Goal: Information Seeking & Learning: Learn about a topic

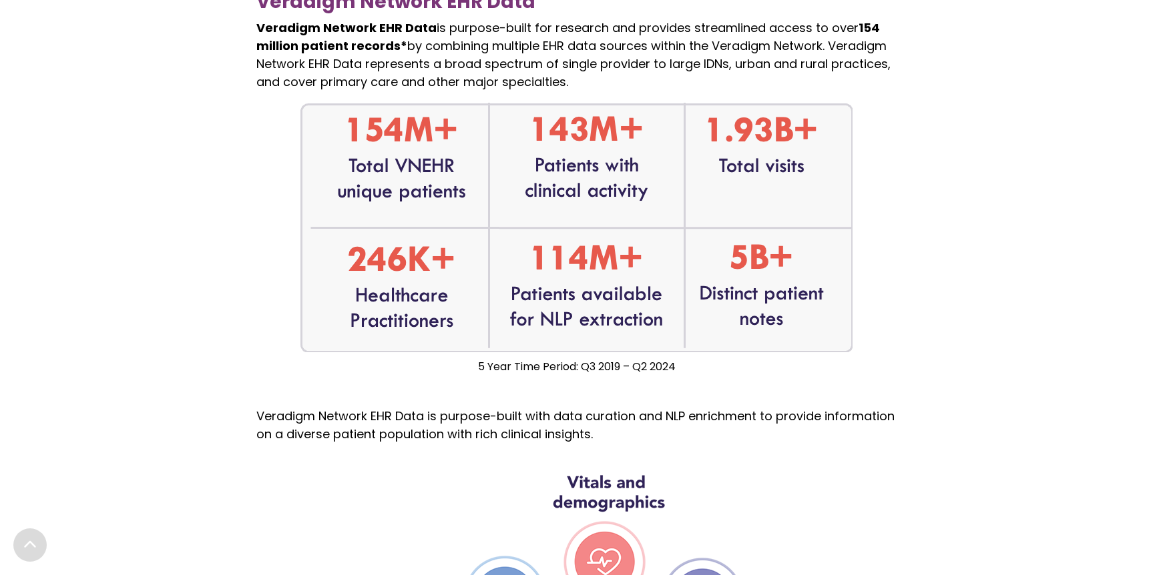
scroll to position [872, 0]
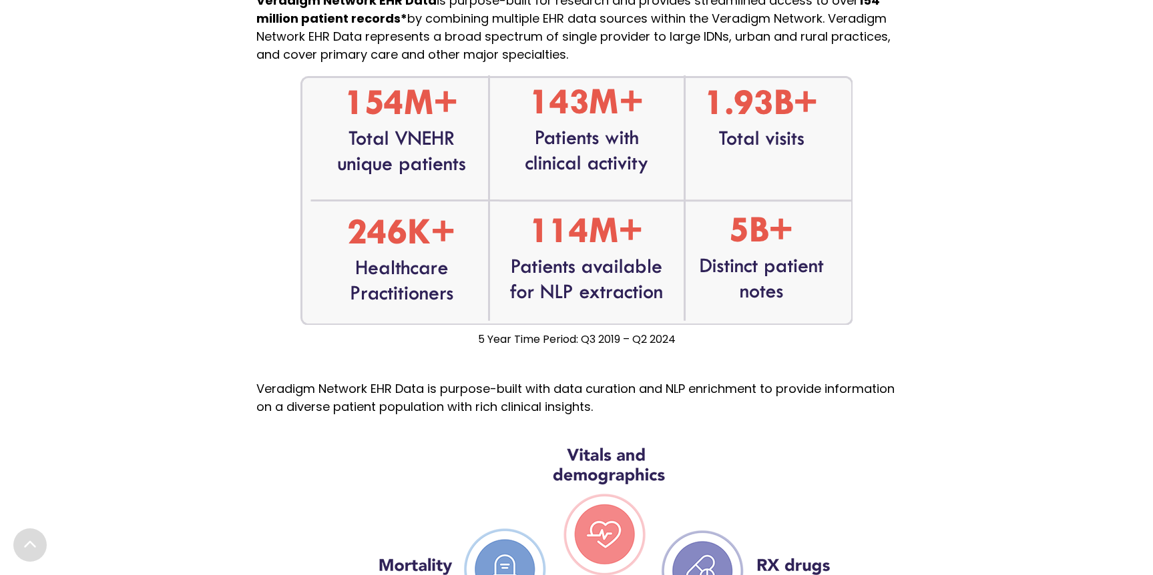
scroll to position [907, 0]
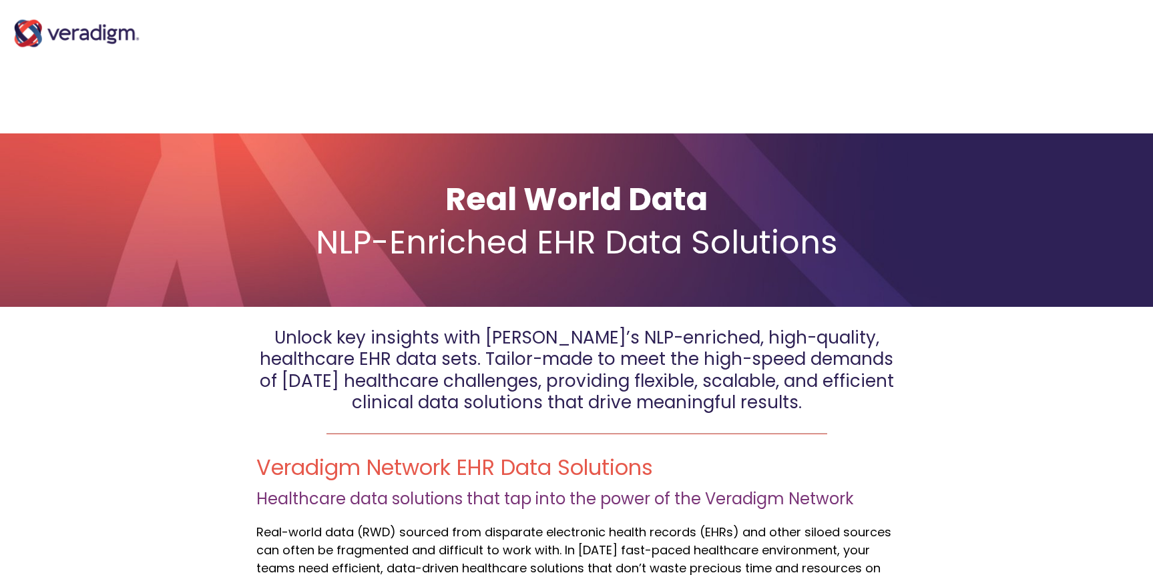
click at [55, 31] on img "Main Navigation" at bounding box center [77, 33] width 134 height 53
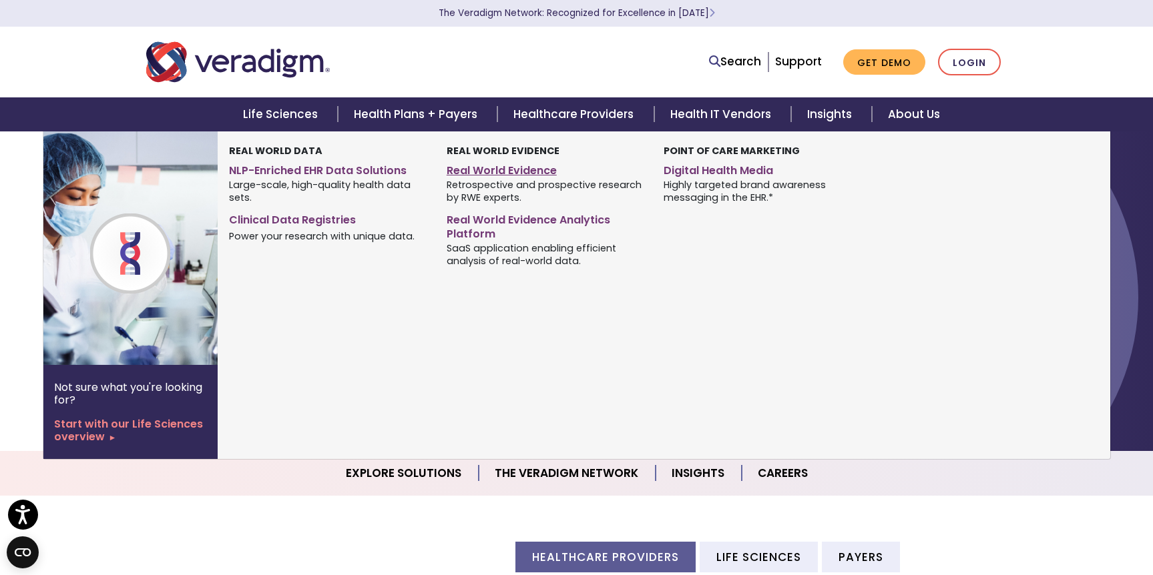
click at [516, 164] on link "Real World Evidence" at bounding box center [545, 168] width 197 height 19
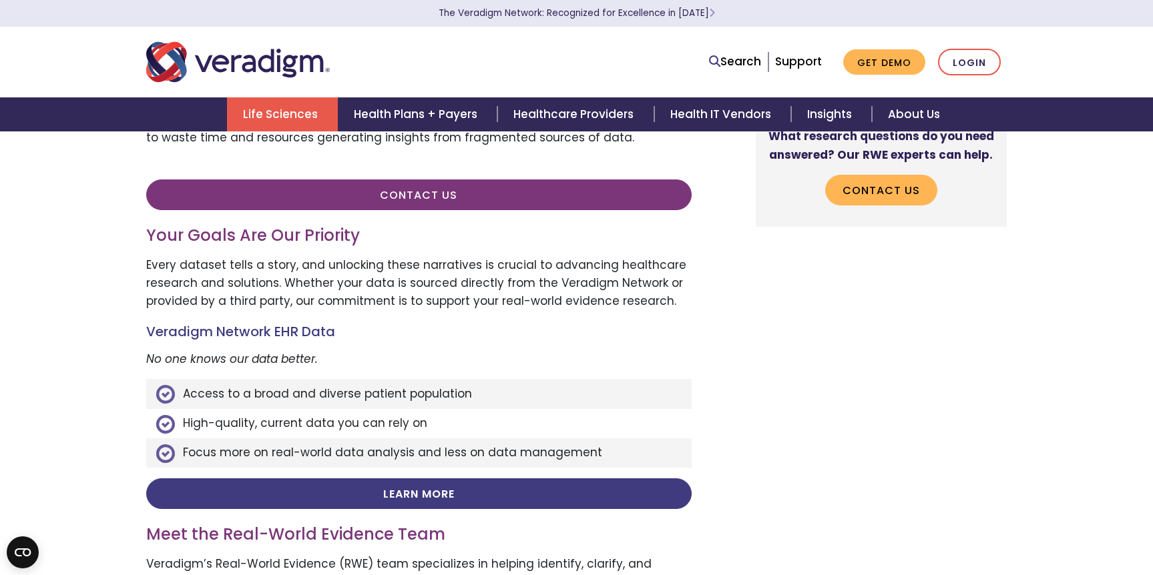
scroll to position [513, 0]
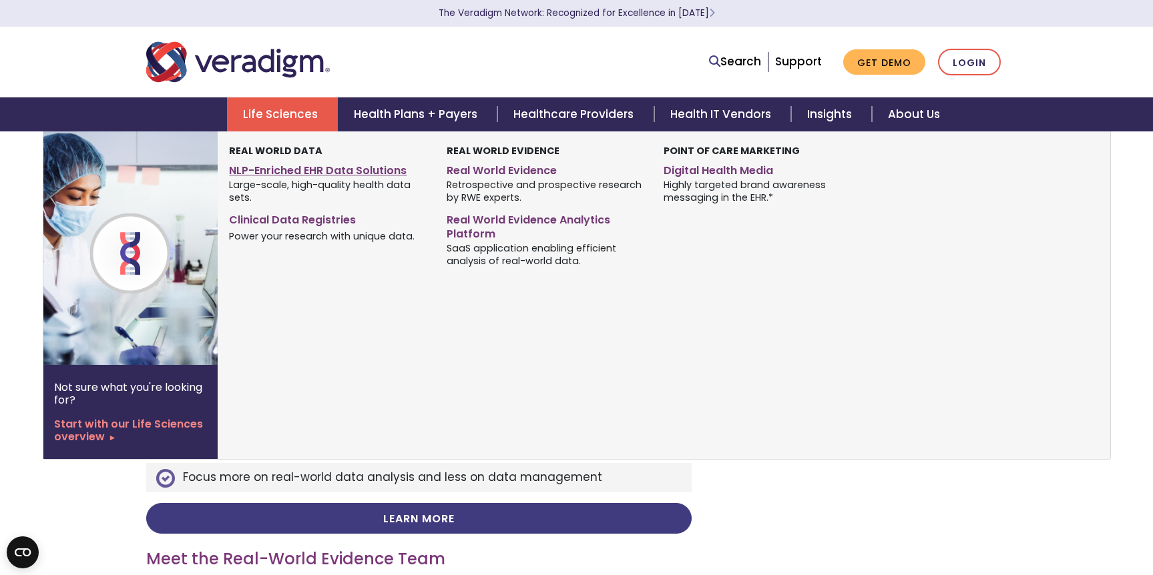
click at [374, 172] on link "NLP-Enriched EHR Data Solutions" at bounding box center [327, 168] width 197 height 19
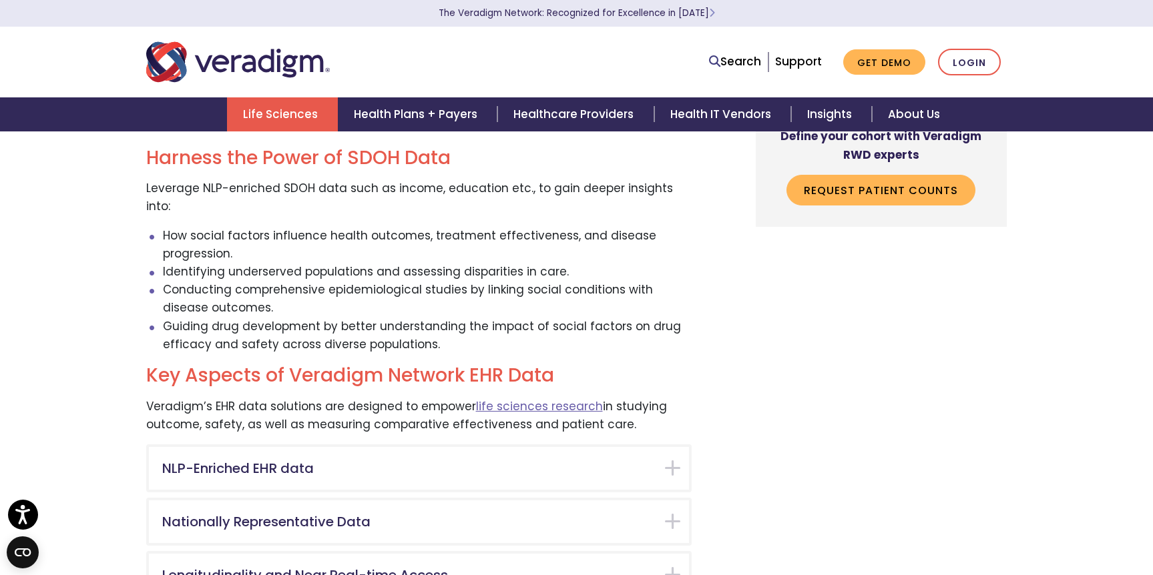
scroll to position [1943, 0]
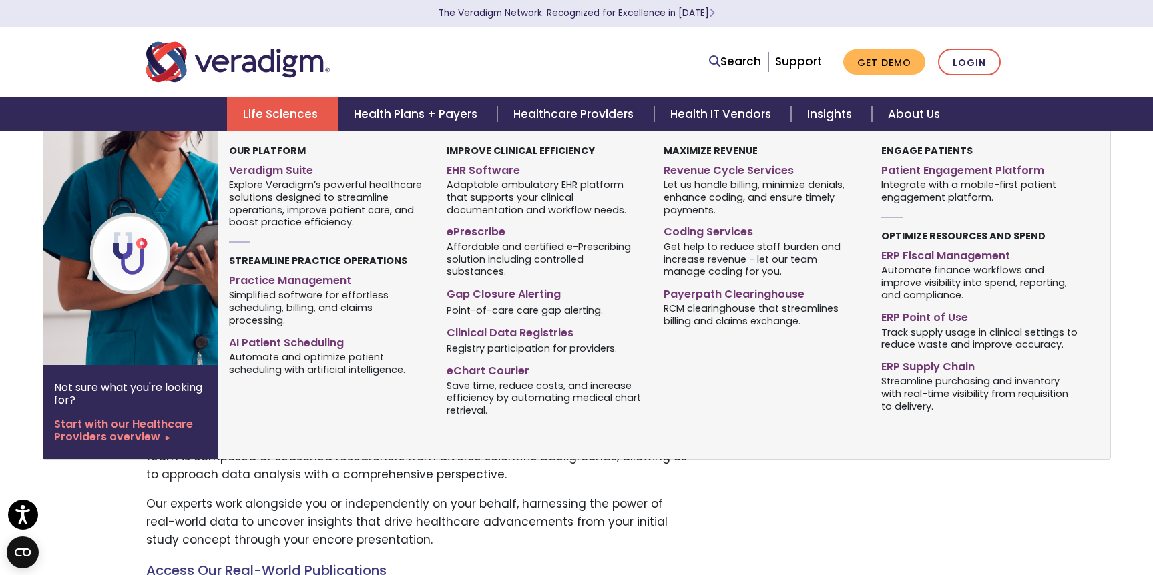
scroll to position [674, 0]
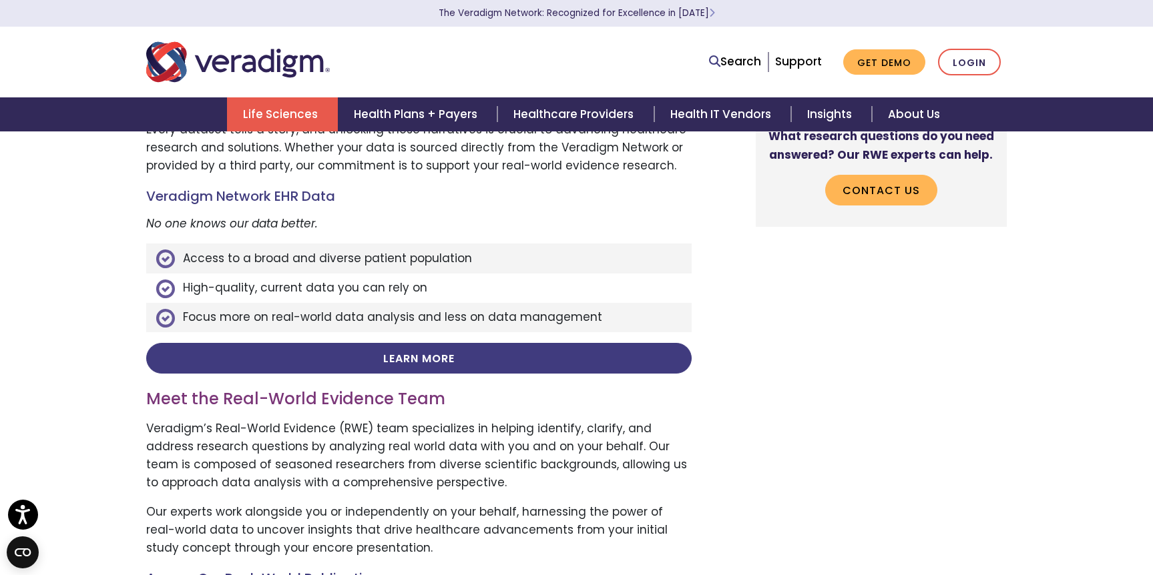
click at [748, 52] on li "Search" at bounding box center [735, 61] width 53 height 25
click at [748, 62] on link "Search" at bounding box center [735, 62] width 52 height 18
click at [710, 61] on ul "Search Support Get Demo Login" at bounding box center [854, 62] width 305 height 27
click at [724, 61] on link "Search" at bounding box center [735, 62] width 52 height 18
click at [719, 60] on icon at bounding box center [714, 60] width 11 height 11
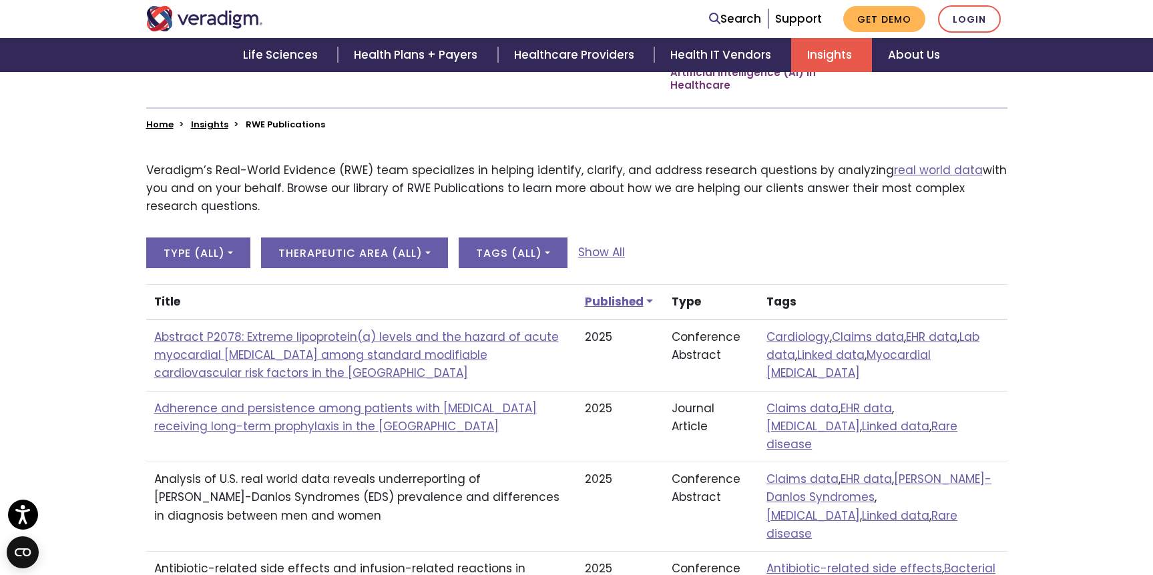
scroll to position [344, 0]
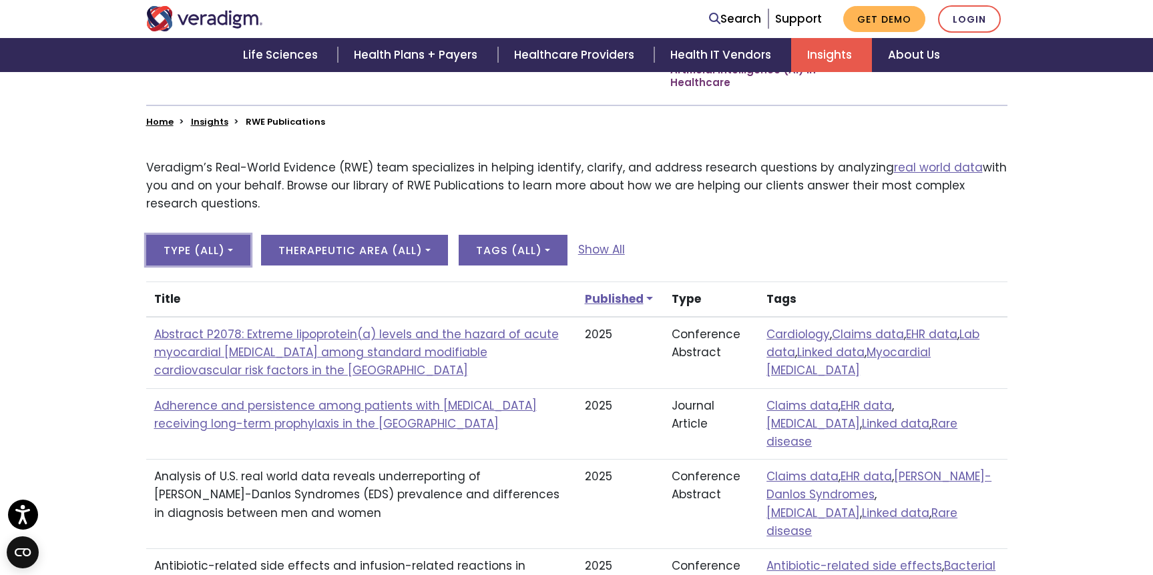
click at [231, 248] on button "Type ( All )" at bounding box center [198, 250] width 104 height 31
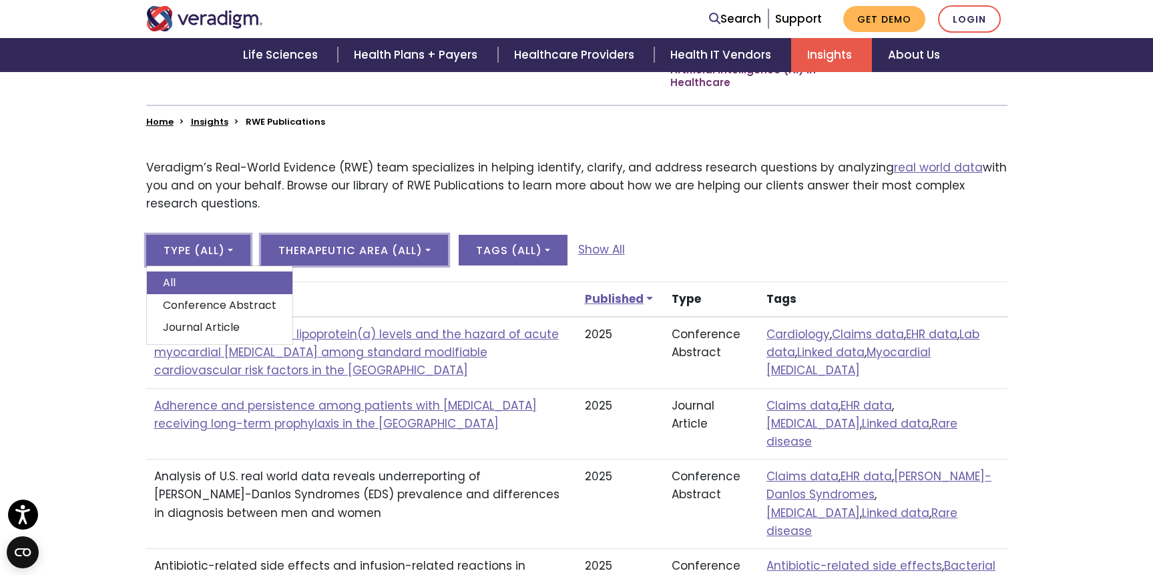
click at [343, 260] on button "Therapeutic Area ( All )" at bounding box center [354, 250] width 187 height 31
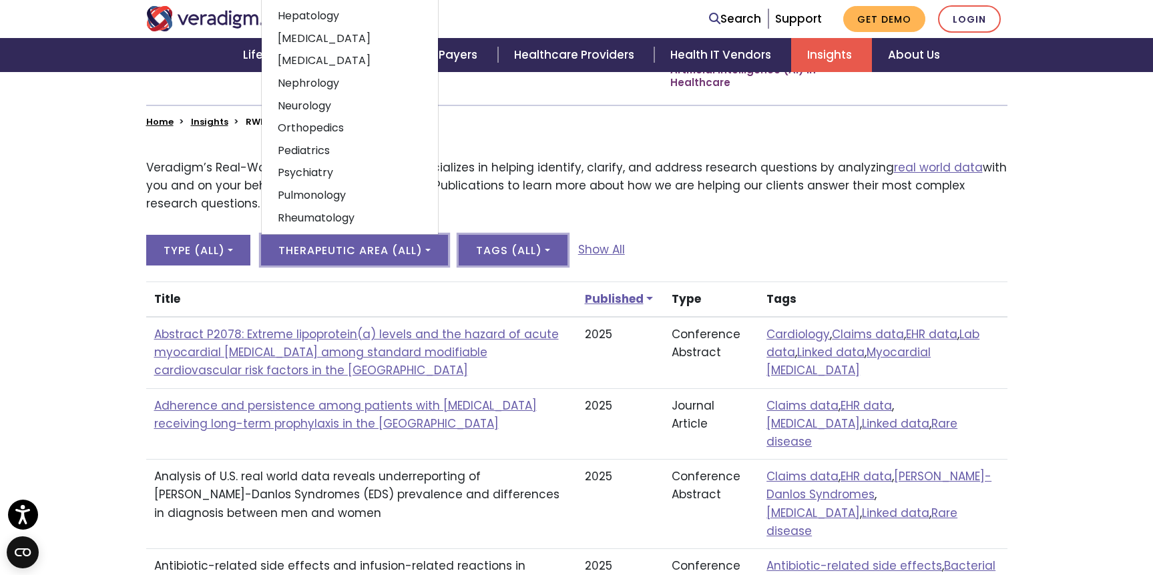
click at [503, 254] on button "Tags ( All )" at bounding box center [513, 250] width 109 height 31
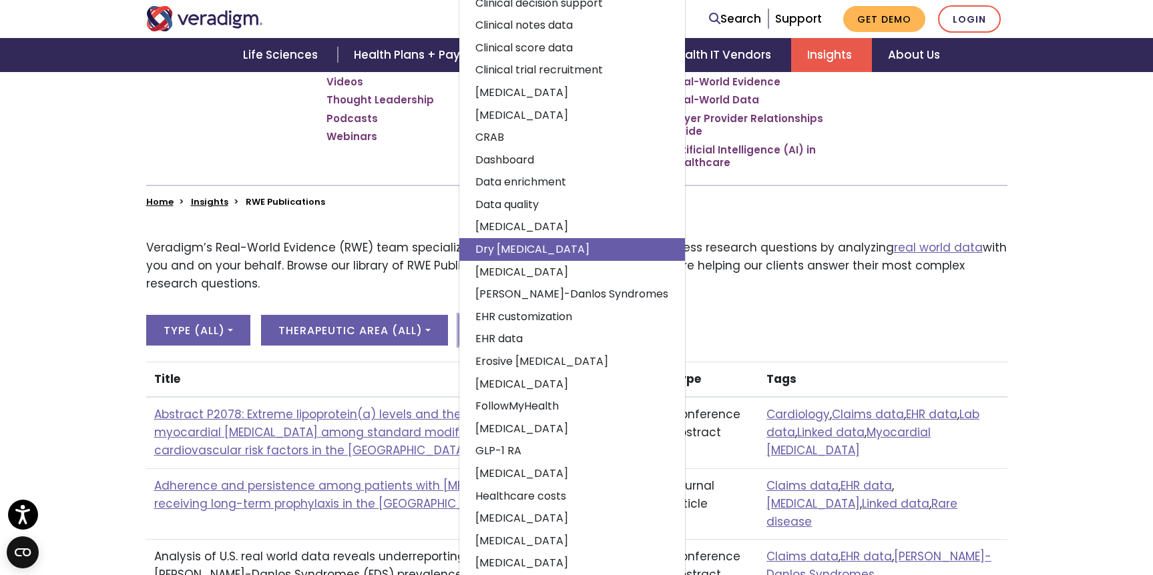
scroll to position [0, 0]
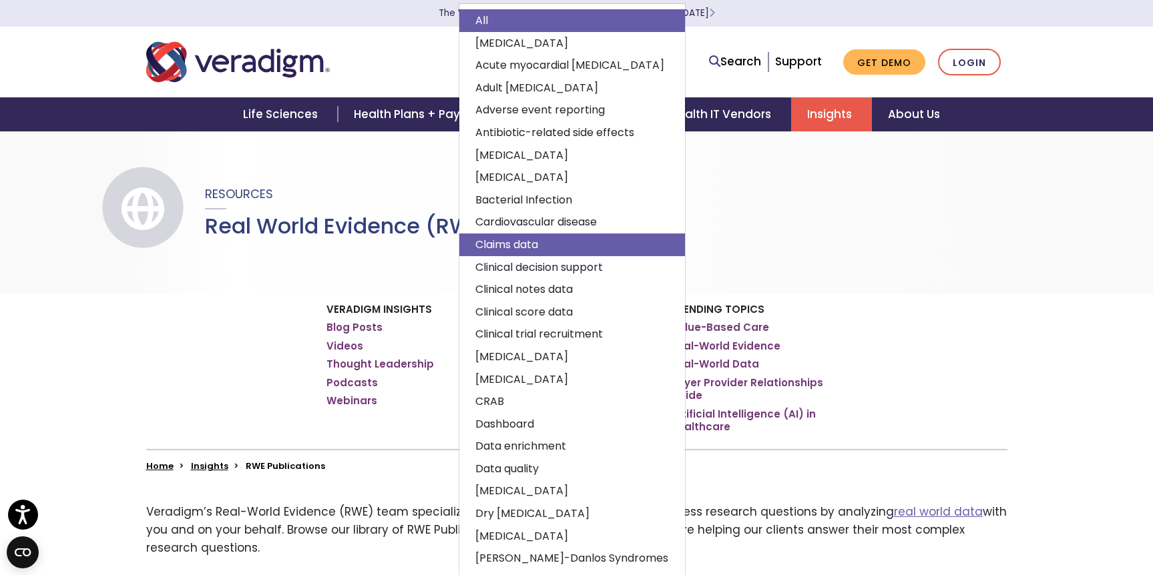
click at [553, 248] on link "Claims data" at bounding box center [572, 245] width 226 height 23
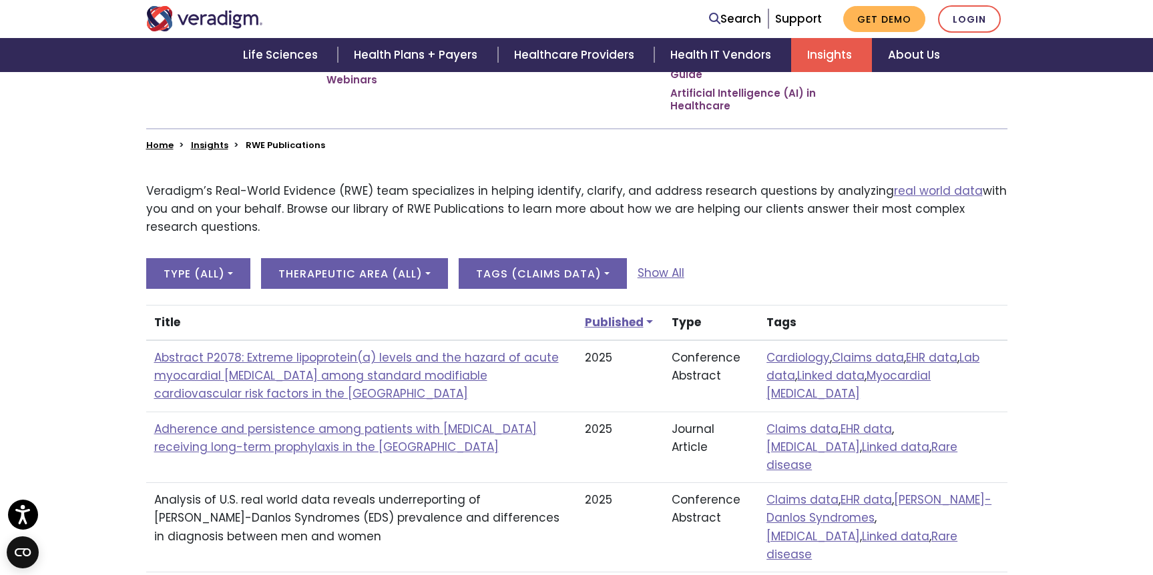
scroll to position [325, 0]
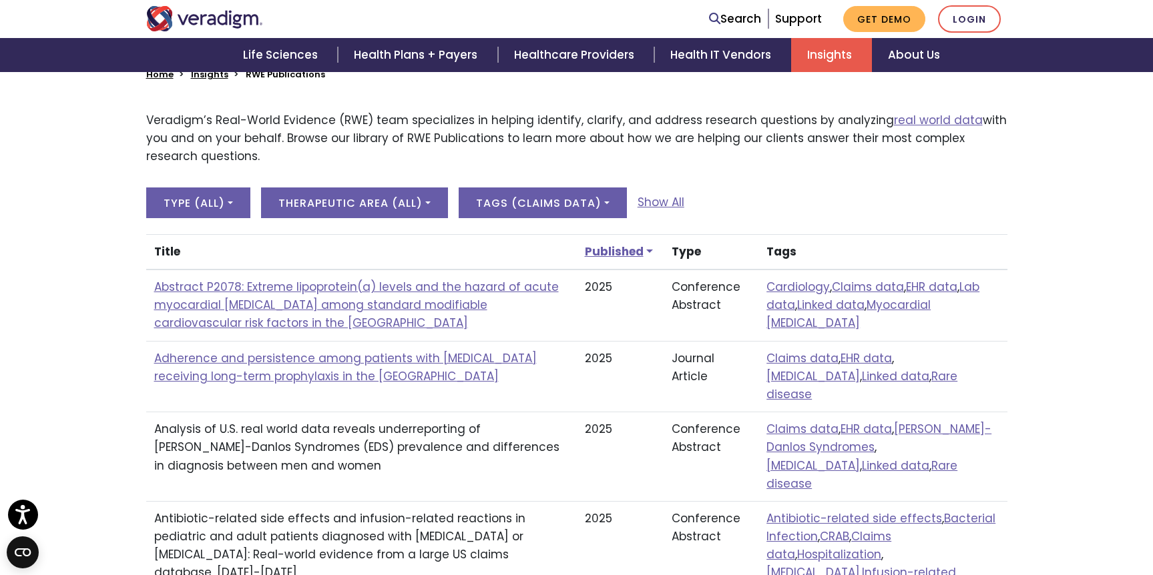
scroll to position [400, 0]
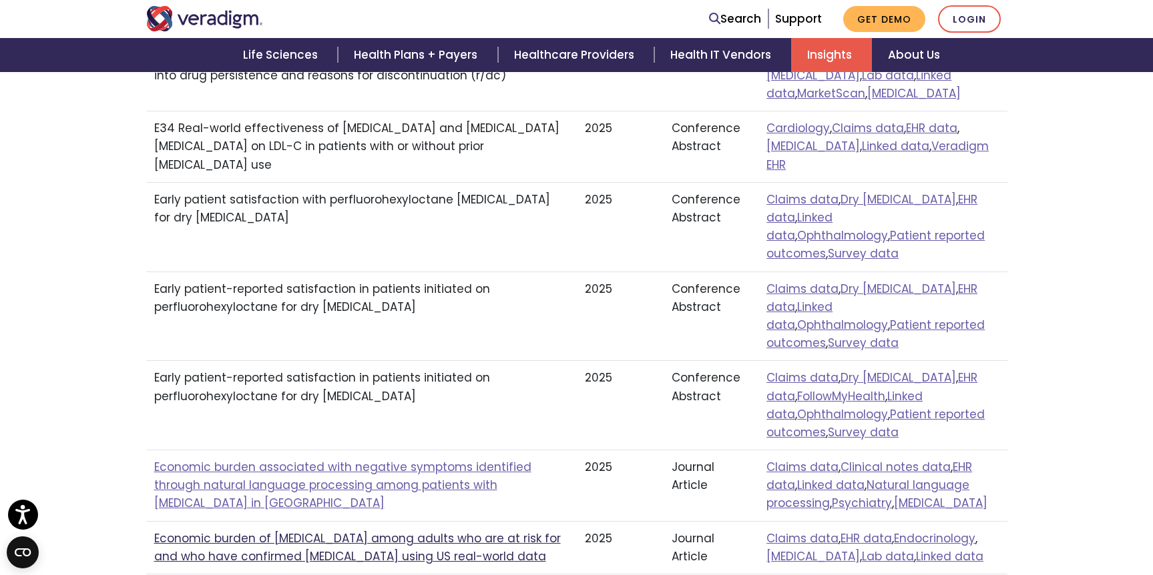
scroll to position [1178, 0]
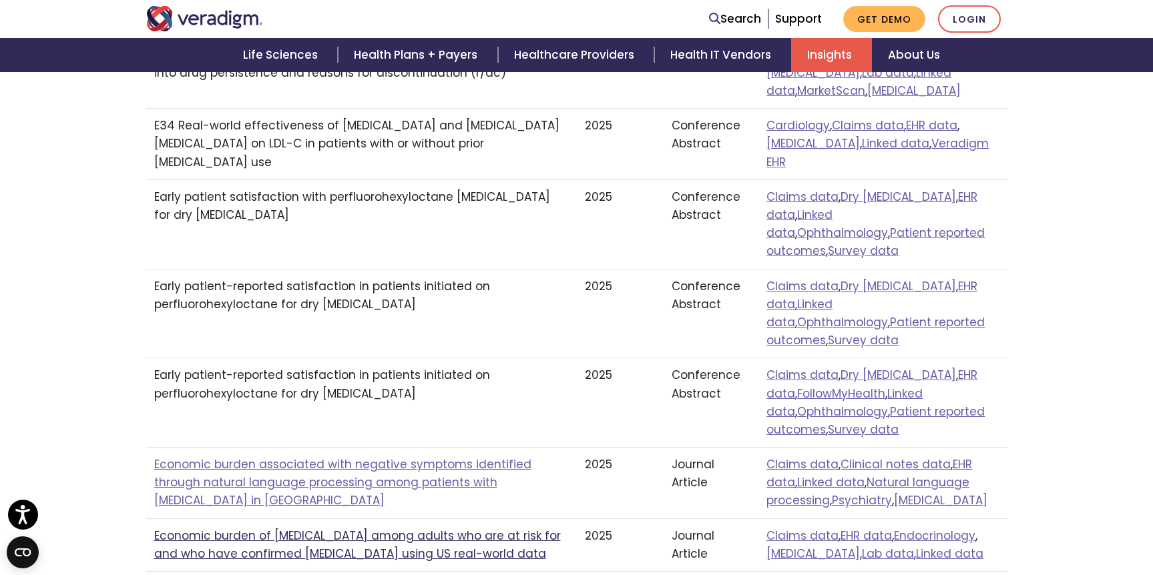
click at [382, 528] on link "Economic burden of growth hormone deficiency among adults who are at risk for a…" at bounding box center [357, 545] width 407 height 34
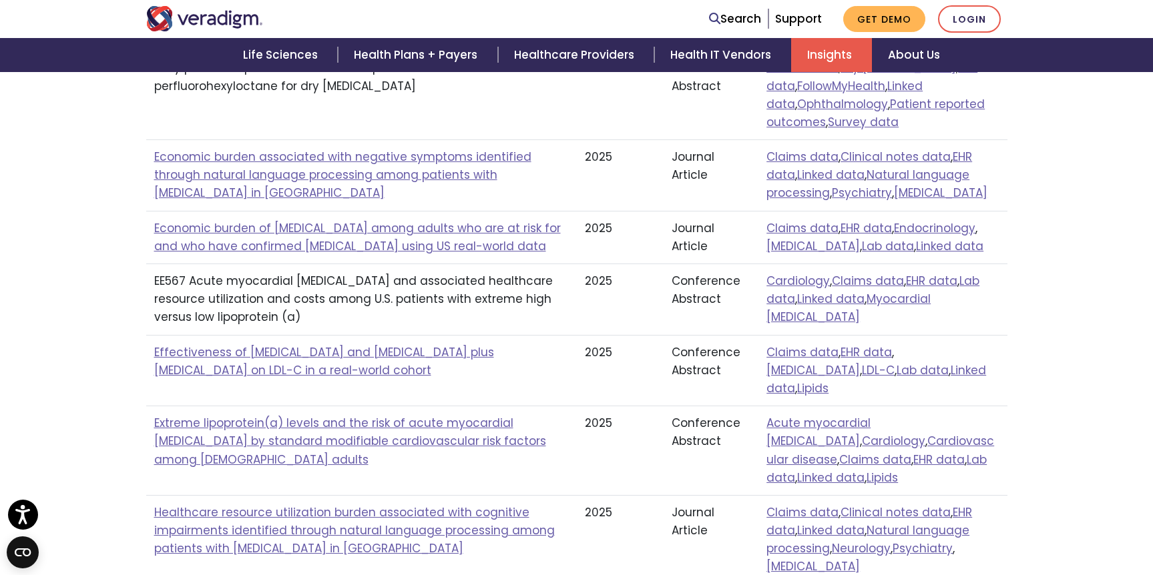
scroll to position [1488, 0]
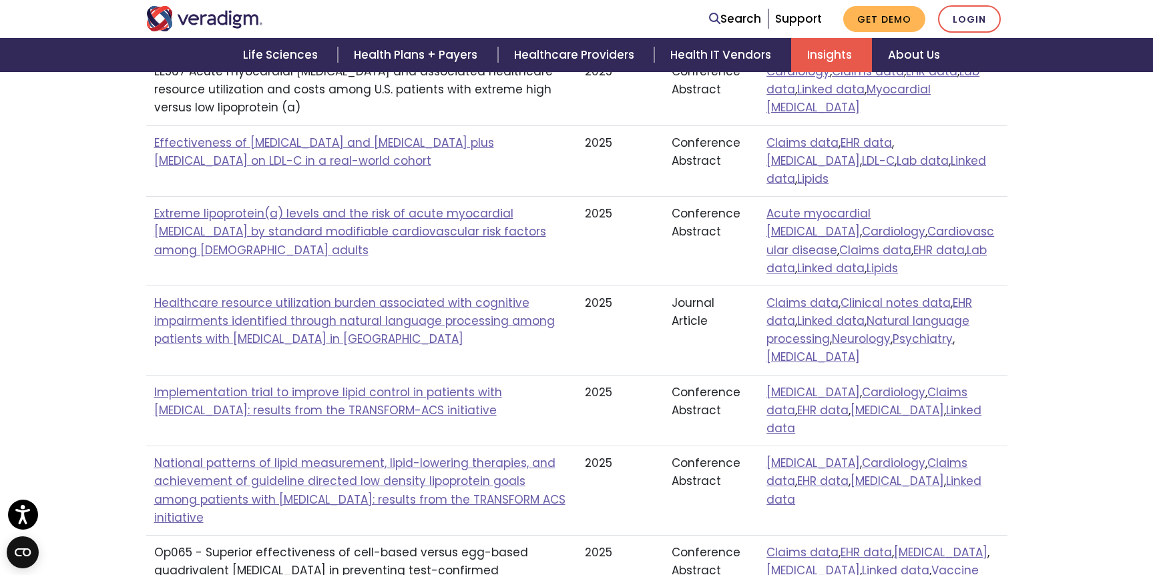
scroll to position [1707, 0]
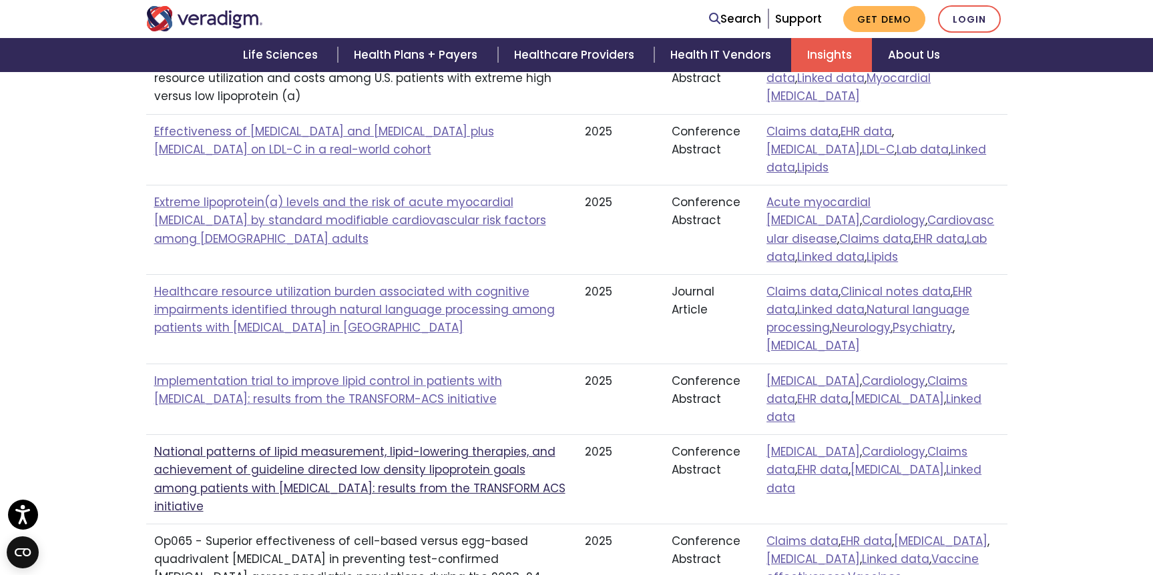
click at [519, 444] on link "National patterns of lipid measurement, lipid-lowering therapies, and achieveme…" at bounding box center [359, 479] width 411 height 71
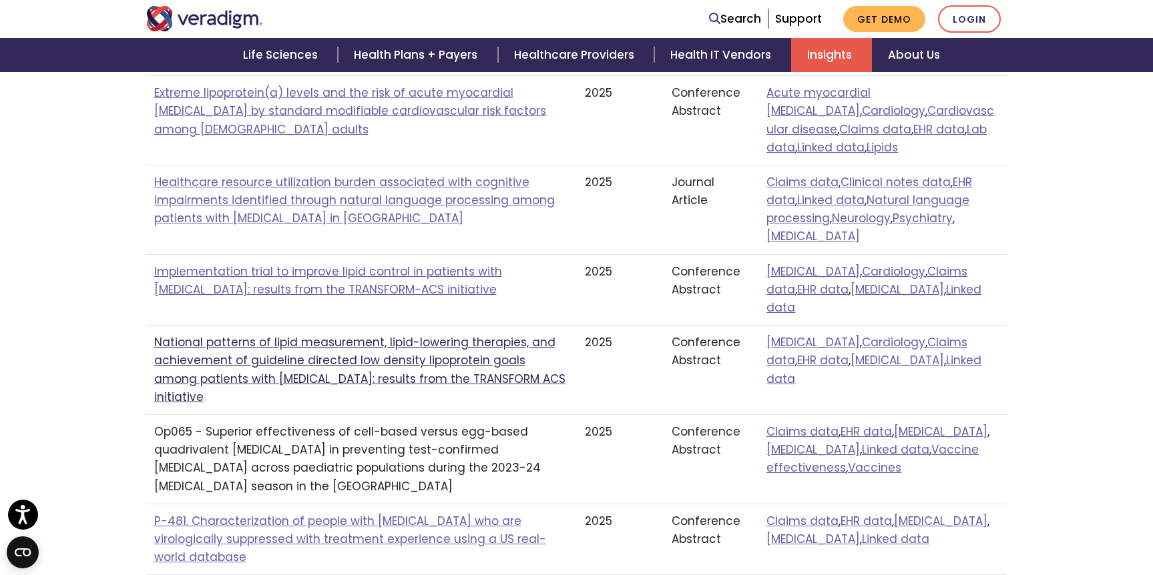
scroll to position [1814, 0]
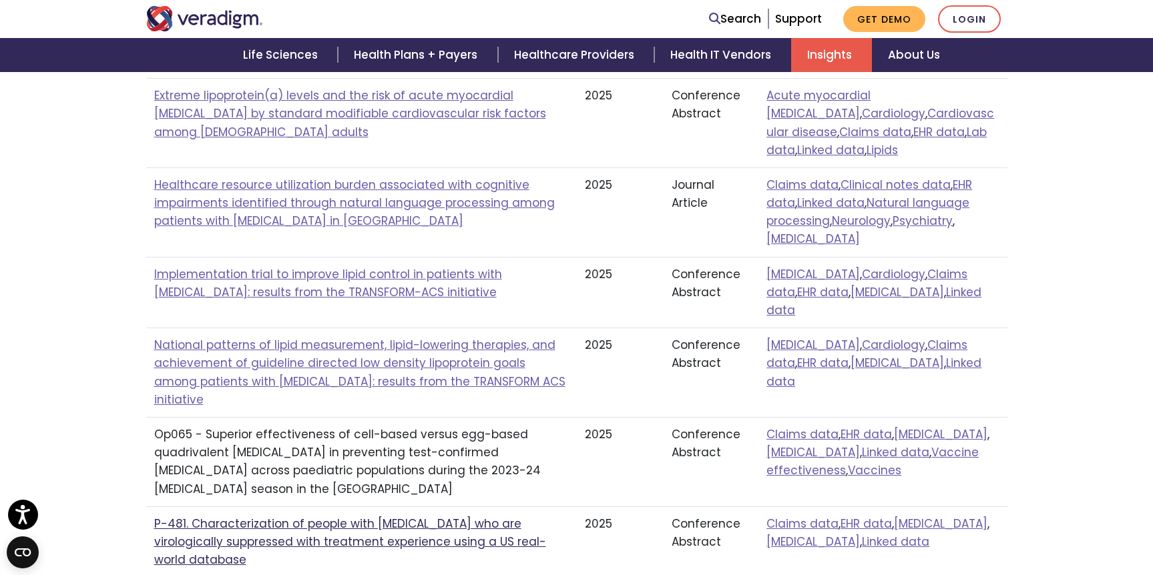
click at [469, 516] on link "P-481. Characterization of people with HIV who are virologically suppressed wit…" at bounding box center [350, 542] width 392 height 52
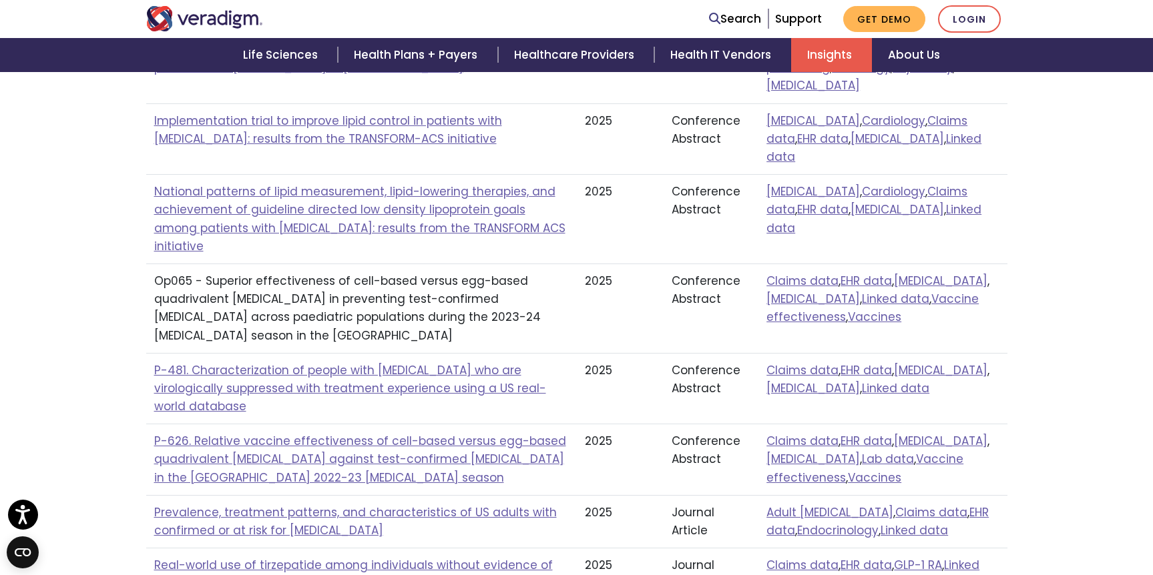
scroll to position [1969, 0]
click at [527, 556] on link "Real-world use of tirzepatide among individuals without evidence of type 2 diab…" at bounding box center [353, 573] width 399 height 34
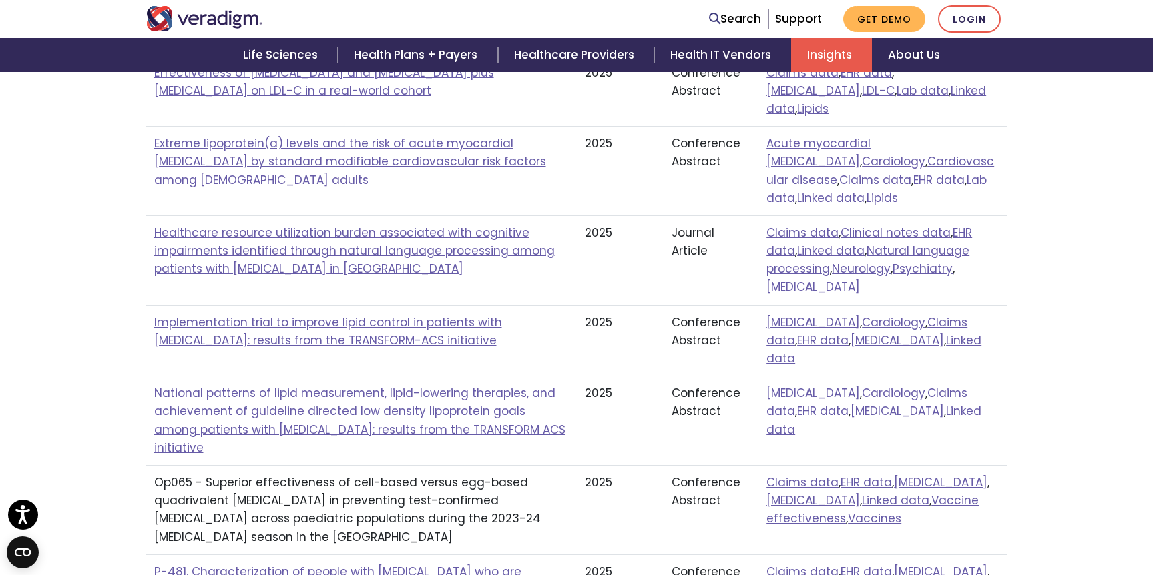
scroll to position [1491, 0]
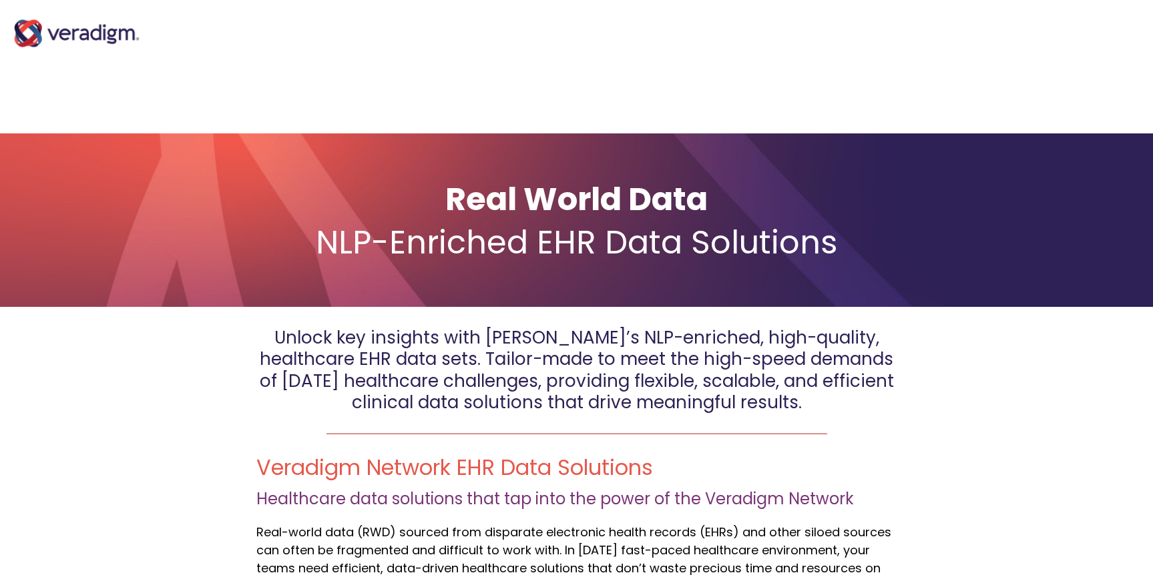
click at [69, 23] on img "Main Navigation" at bounding box center [77, 33] width 134 height 53
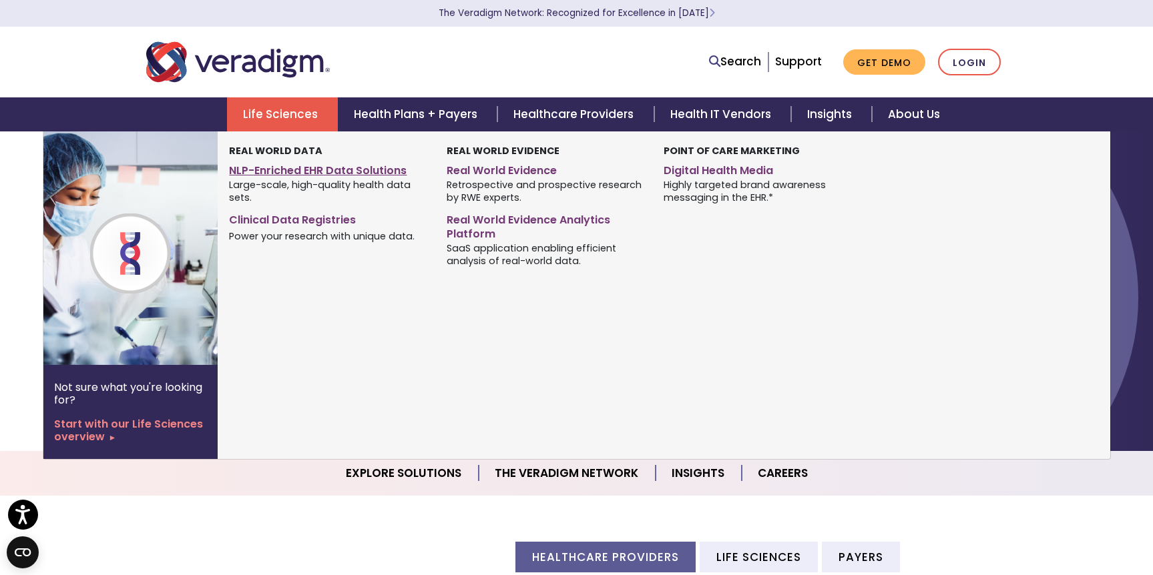
click at [366, 166] on link "NLP-Enriched EHR Data Solutions" at bounding box center [327, 168] width 197 height 19
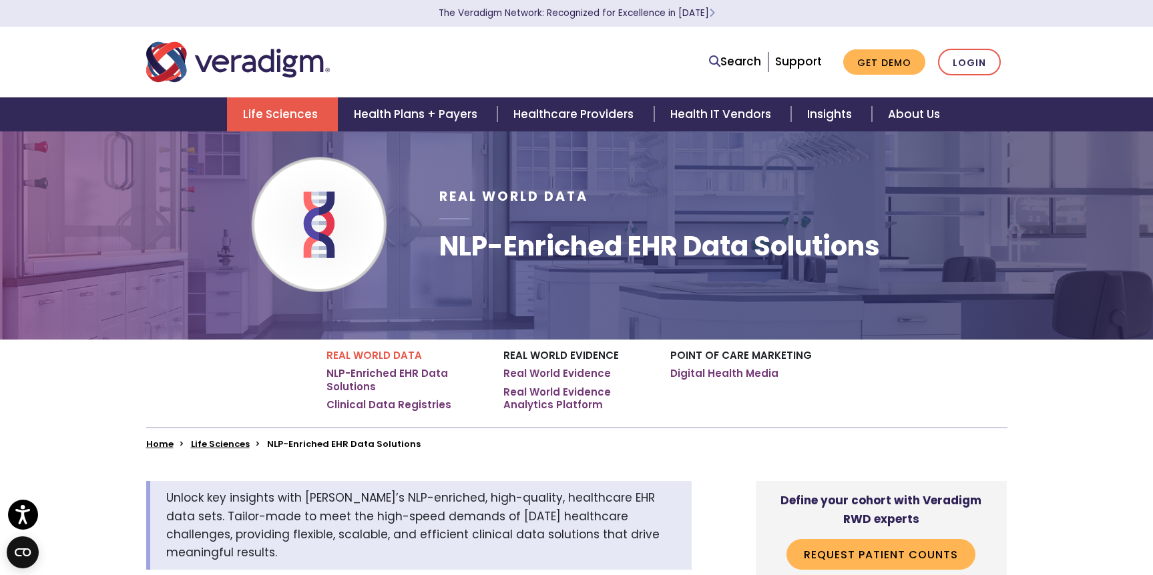
scroll to position [26, 0]
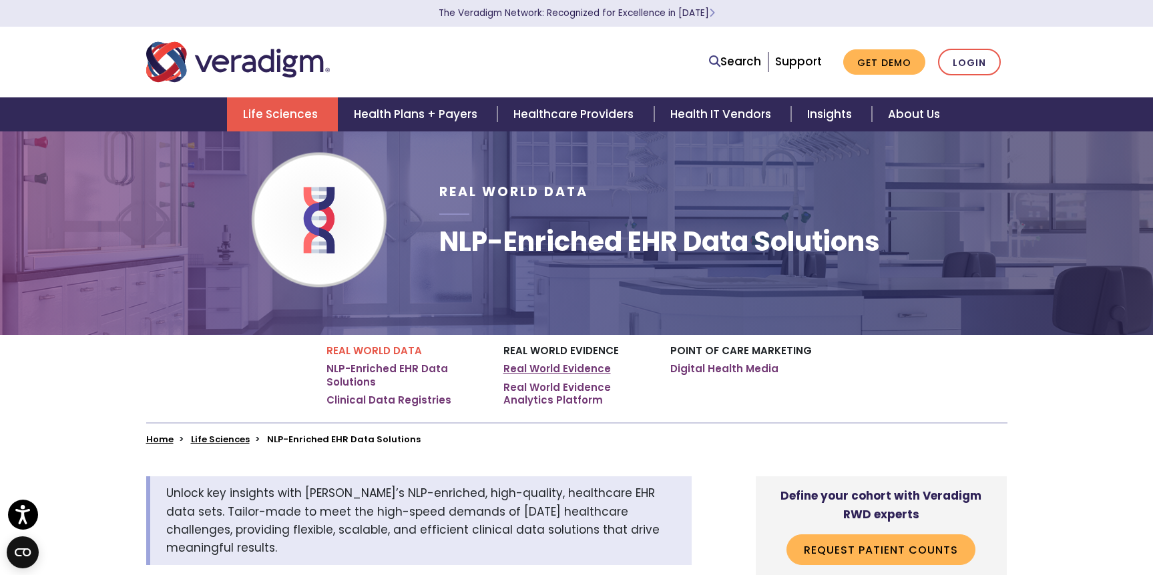
click at [571, 369] on link "Real World Evidence" at bounding box center [556, 368] width 107 height 13
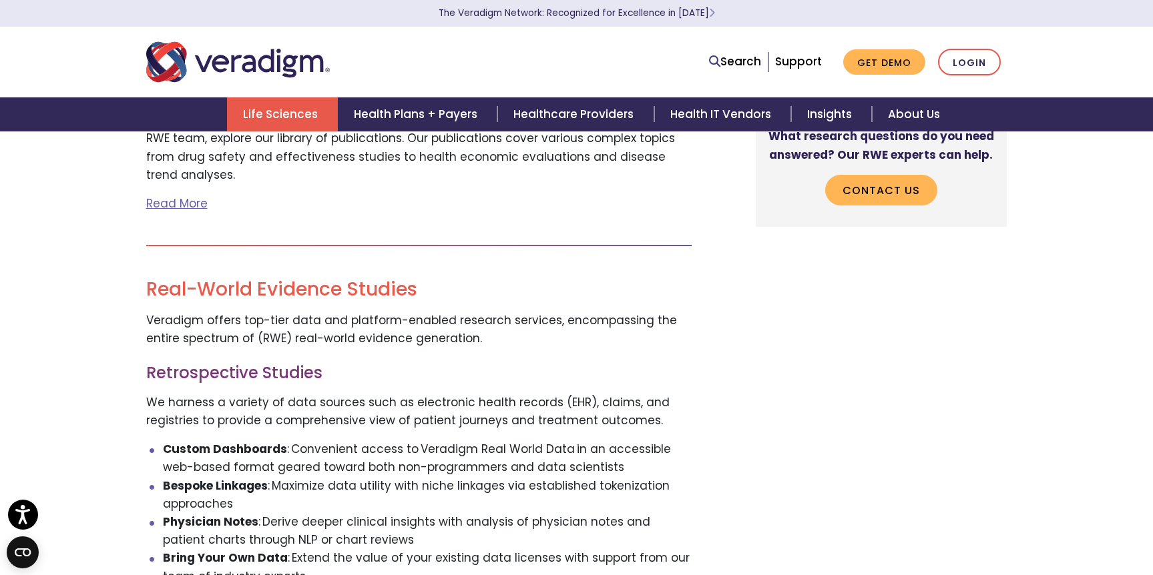
scroll to position [1118, 0]
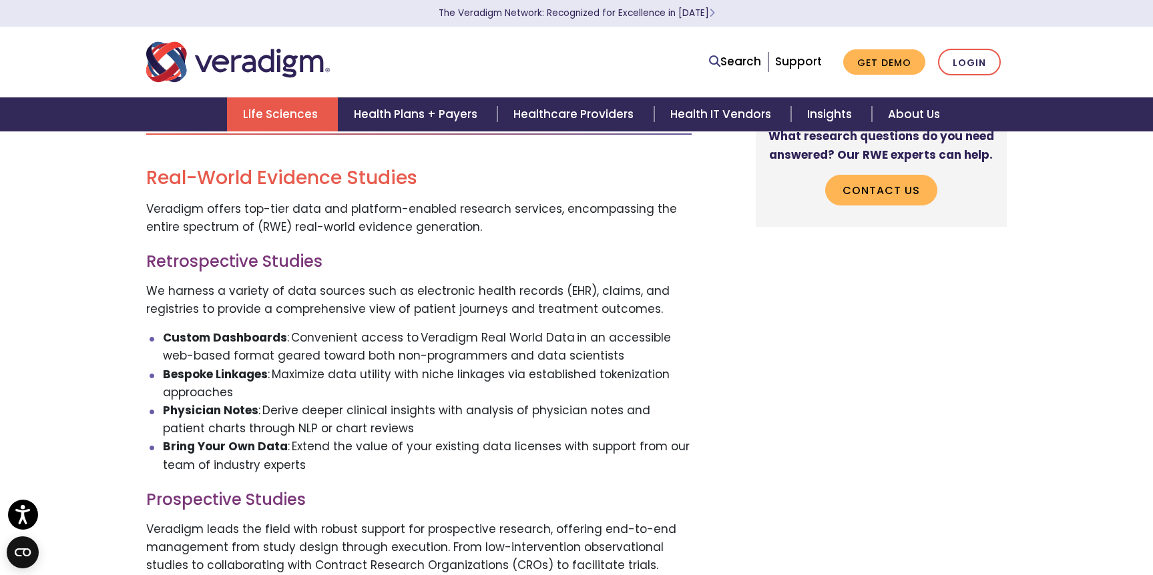
click at [263, 372] on strong "Bespoke Linkages" at bounding box center [215, 374] width 105 height 16
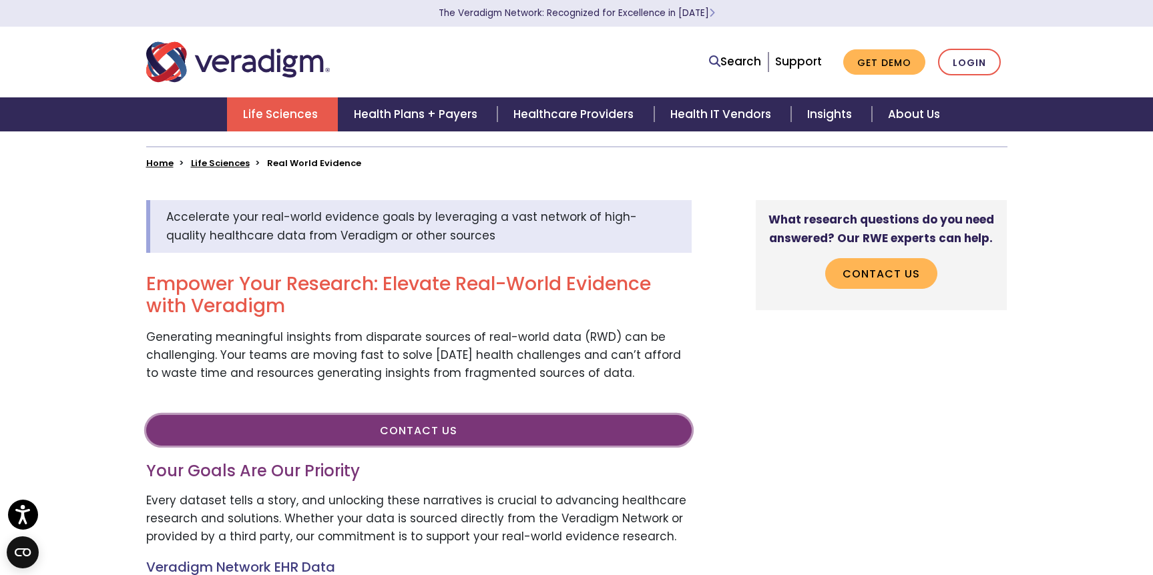
scroll to position [297, 0]
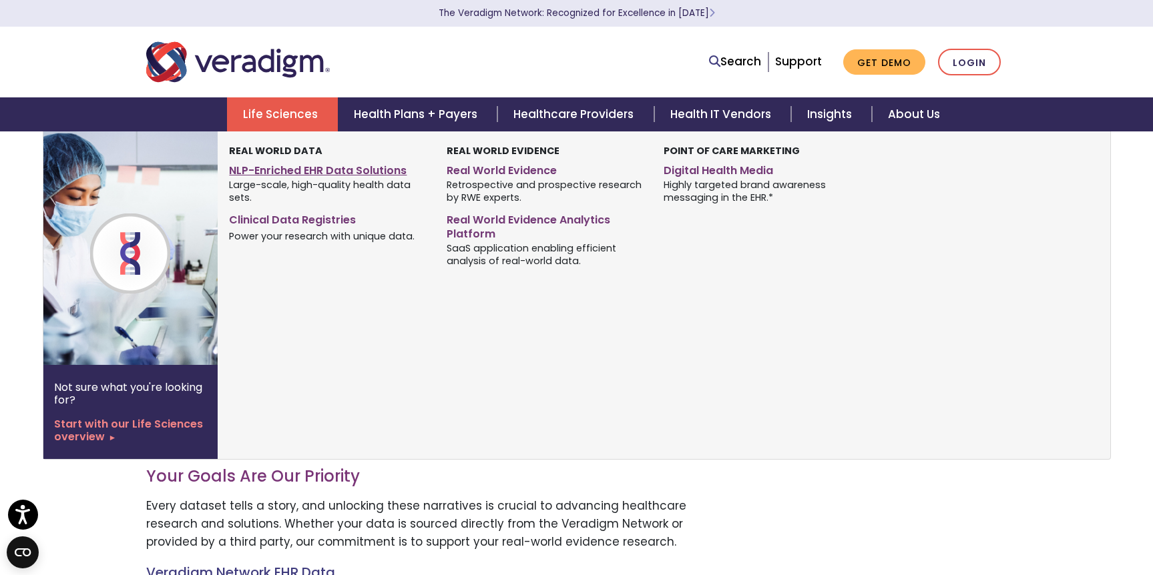
click at [313, 170] on link "NLP-Enriched EHR Data Solutions" at bounding box center [327, 168] width 197 height 19
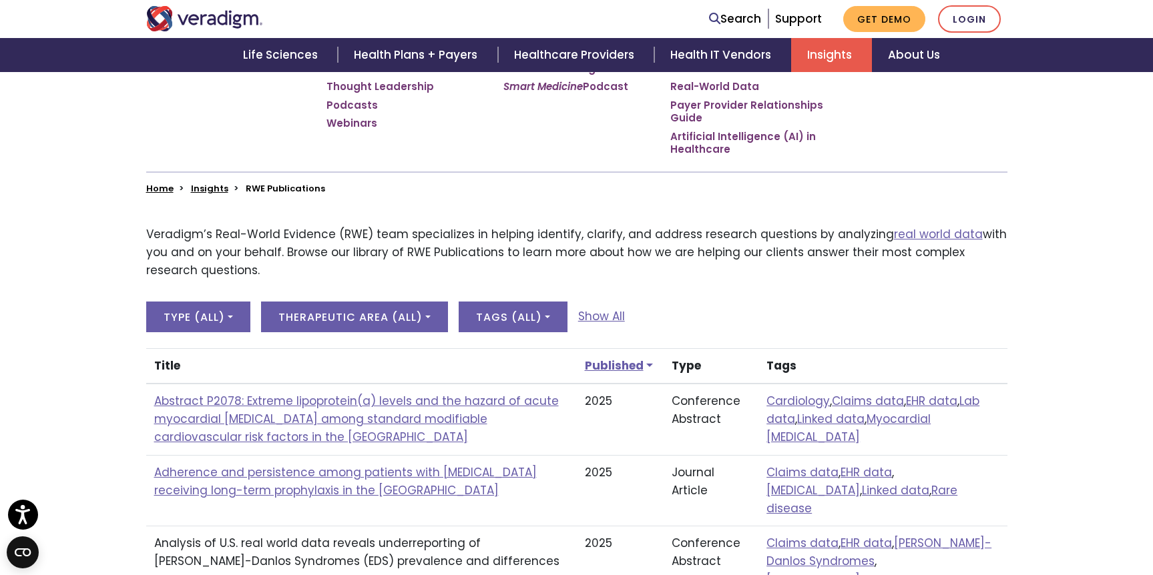
scroll to position [282, 0]
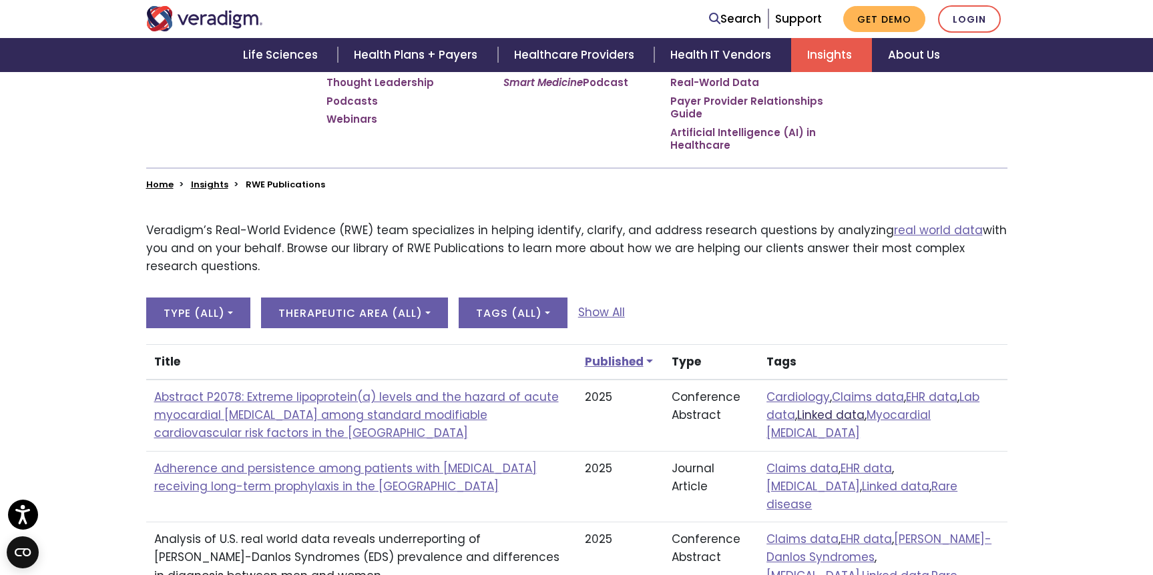
click at [819, 414] on link "Linked data" at bounding box center [830, 415] width 67 height 16
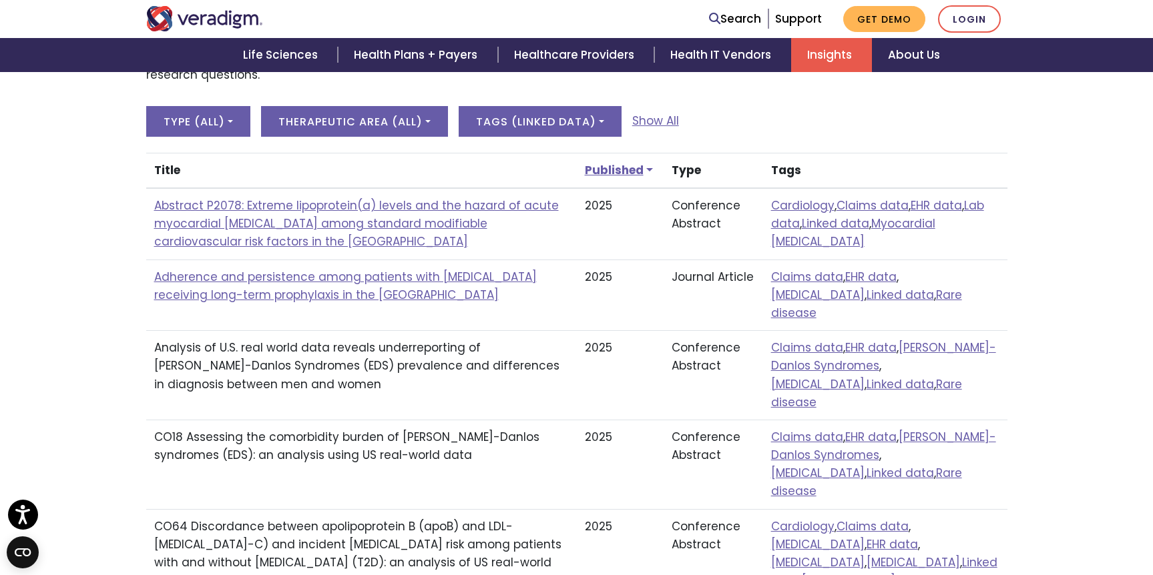
scroll to position [469, 0]
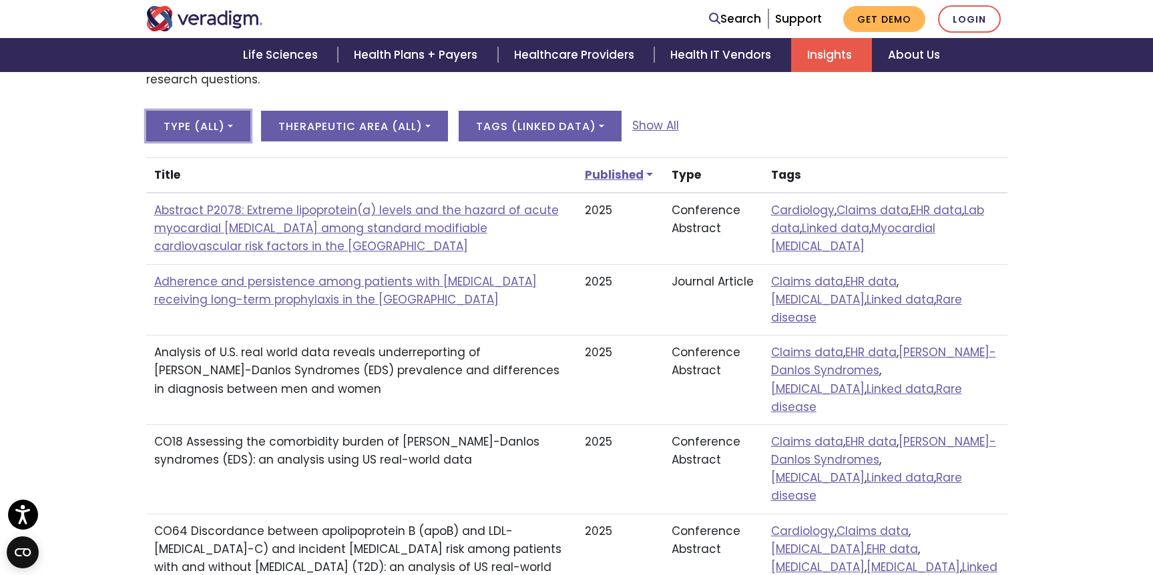
click at [215, 119] on button "Type ( All )" at bounding box center [198, 126] width 104 height 31
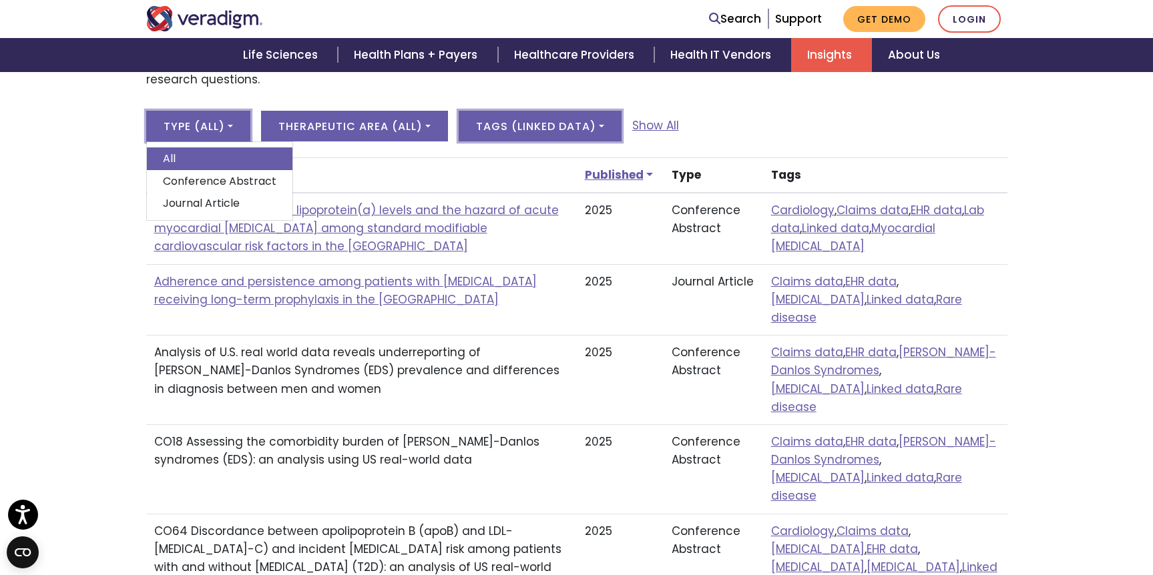
click at [511, 134] on button "Tags ( linked data )" at bounding box center [540, 126] width 163 height 31
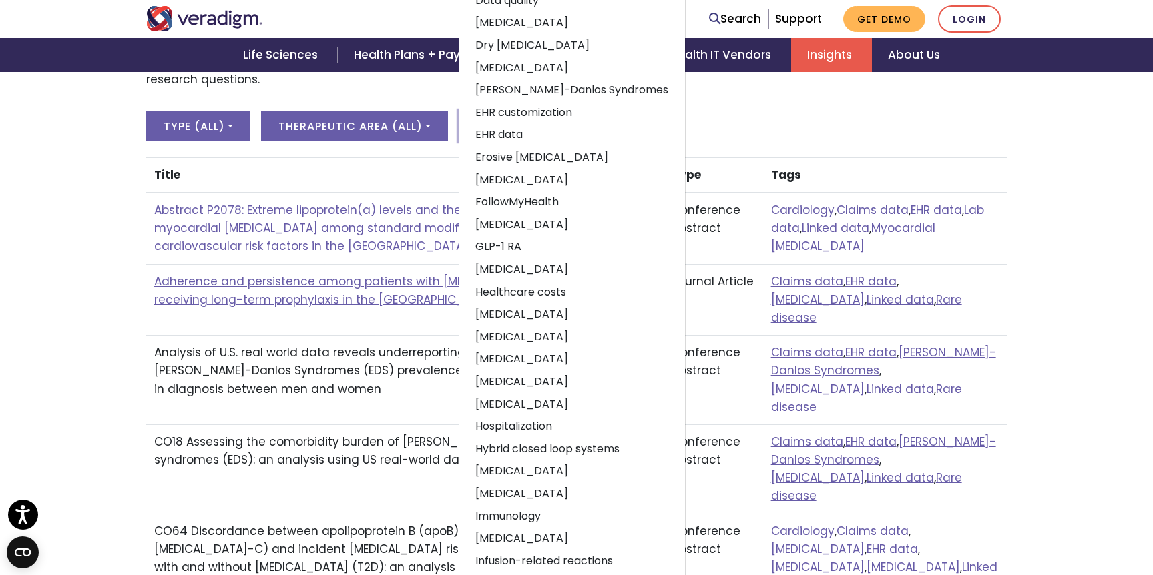
click at [288, 308] on td "Adherence and persistence among patients with [MEDICAL_DATA] receiving long-ter…" at bounding box center [361, 299] width 431 height 71
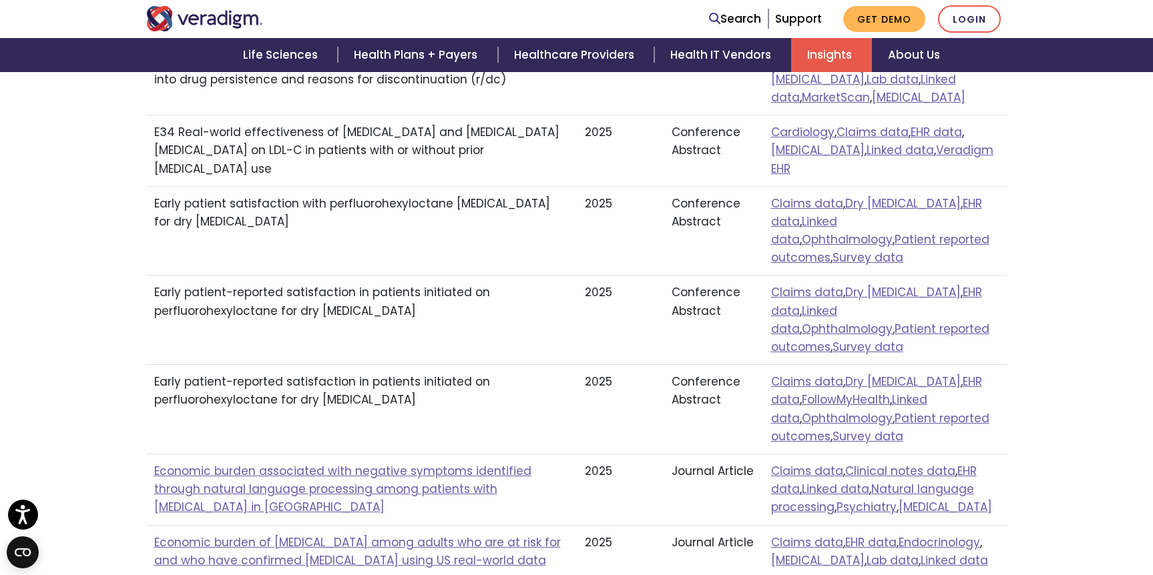
scroll to position [1060, 0]
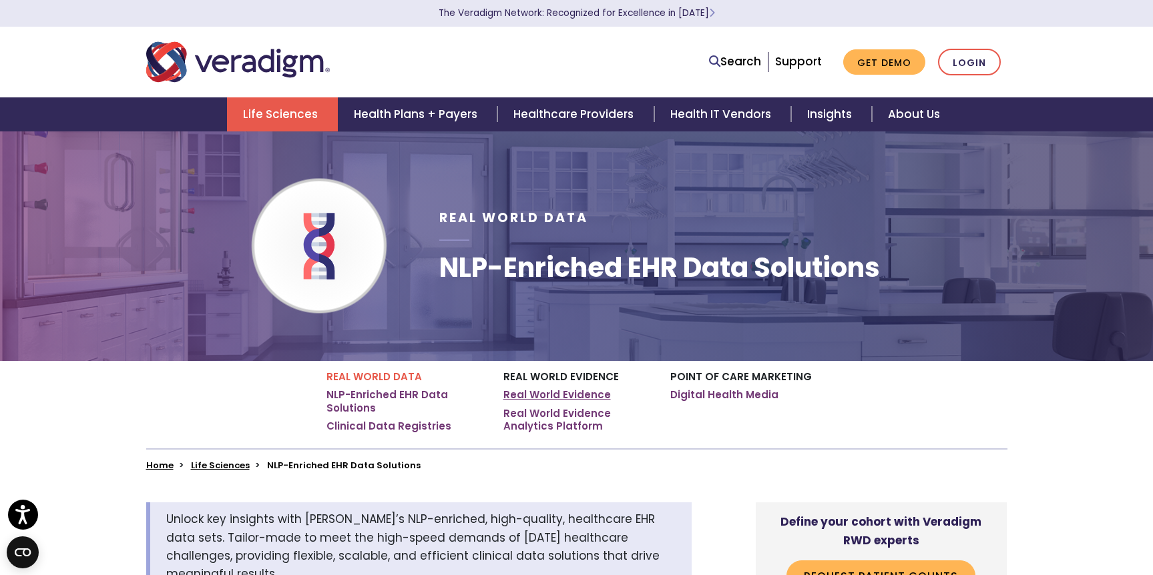
click at [580, 399] on link "Real World Evidence" at bounding box center [556, 395] width 107 height 13
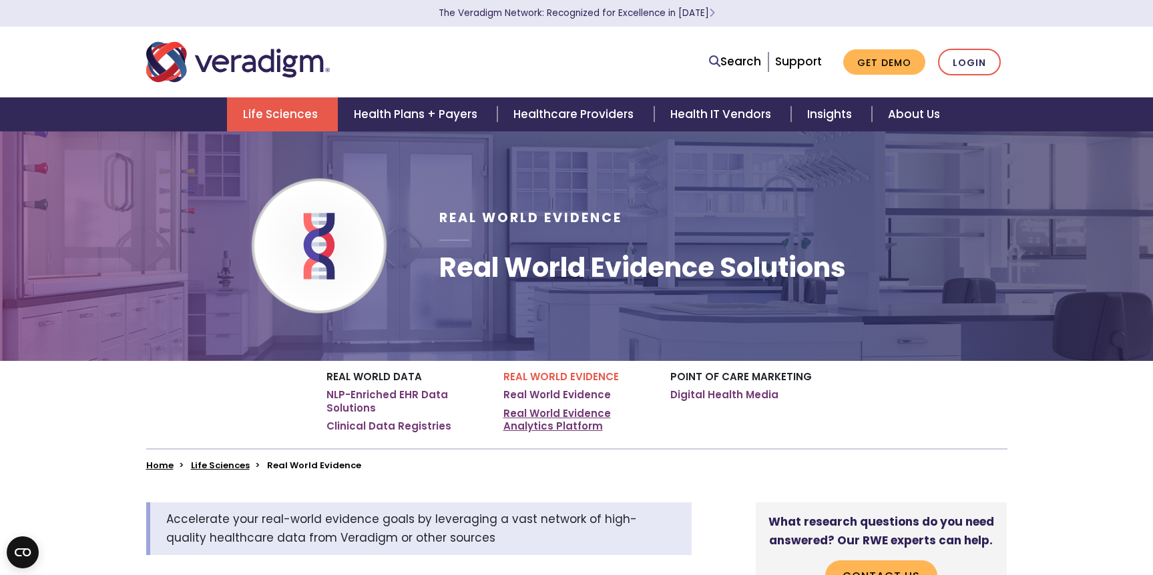
click at [572, 417] on link "Real World Evidence Analytics Platform" at bounding box center [576, 420] width 147 height 26
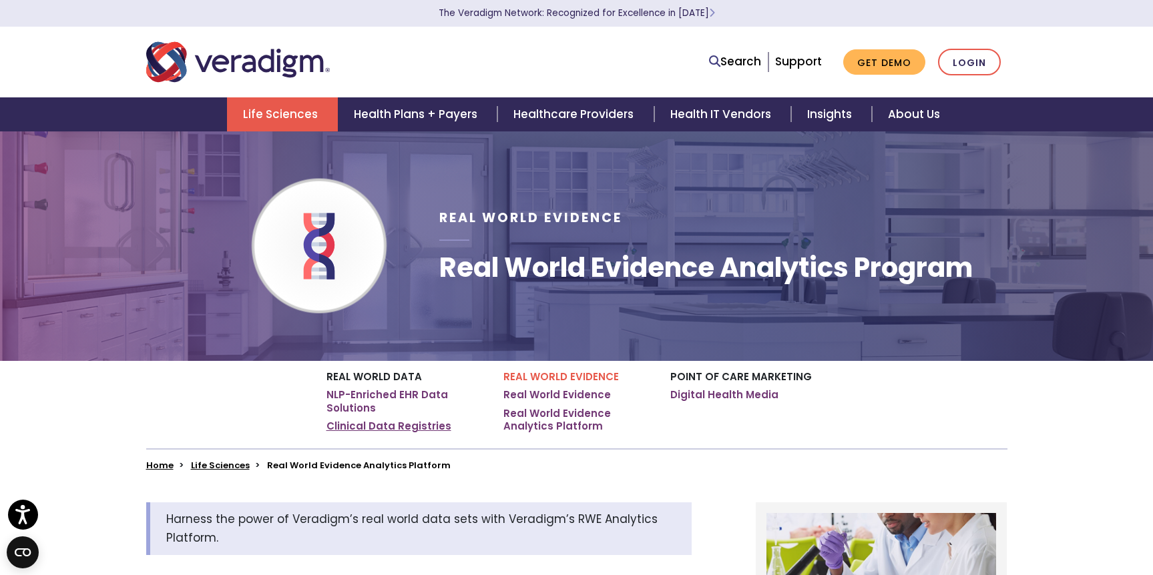
click at [403, 427] on link "Clinical Data Registries" at bounding box center [388, 426] width 125 height 13
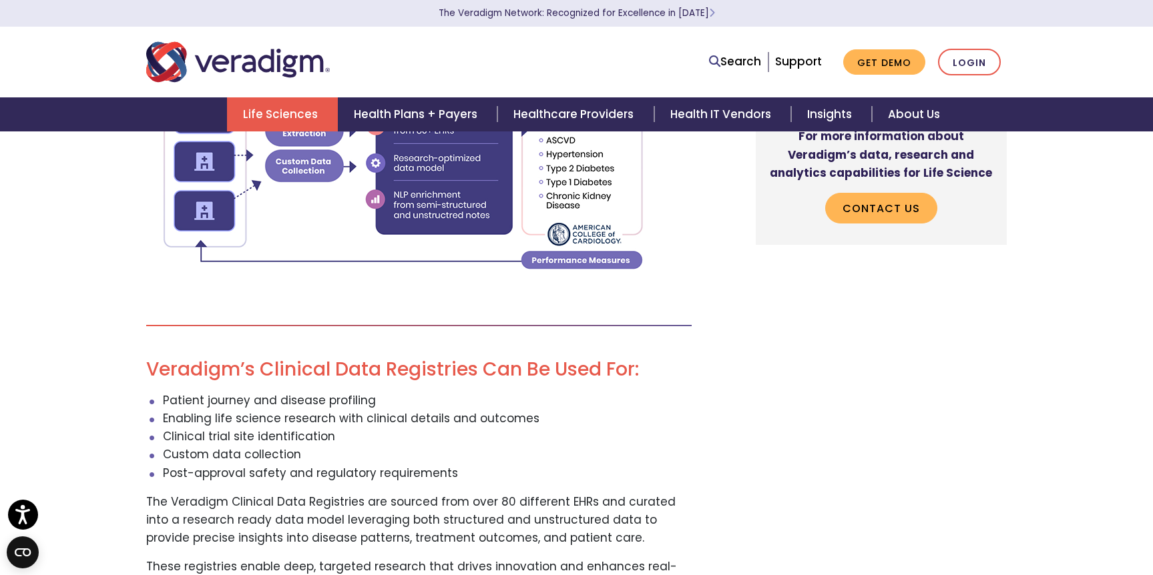
scroll to position [1397, 0]
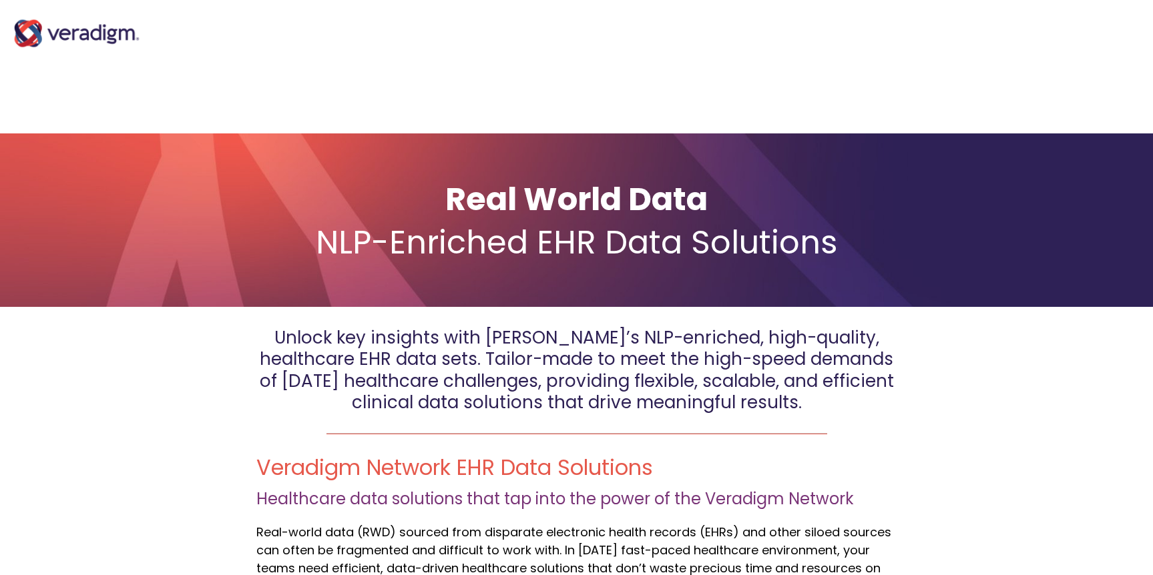
click at [91, 36] on img "Main Navigation" at bounding box center [77, 33] width 134 height 53
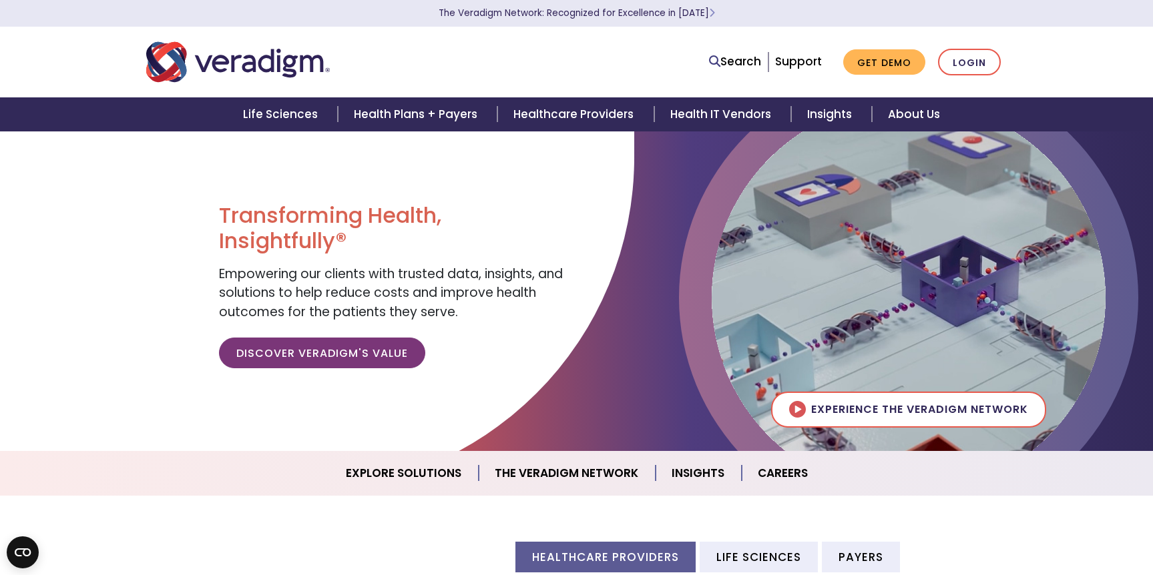
click at [740, 51] on li "Search" at bounding box center [735, 61] width 53 height 25
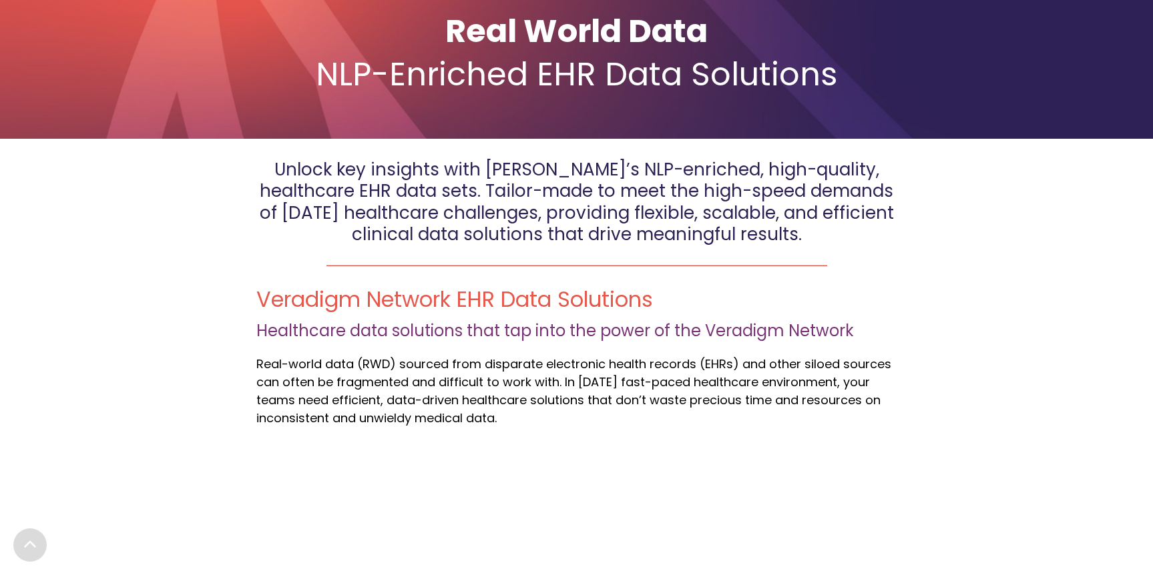
scroll to position [180, 0]
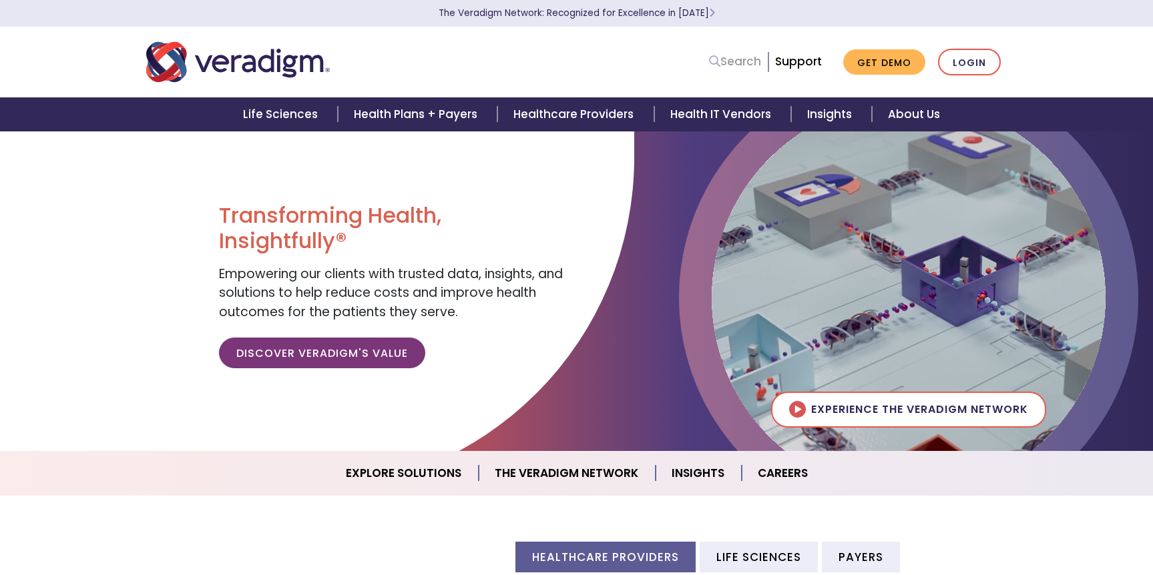
click at [728, 59] on link "Search" at bounding box center [735, 62] width 52 height 18
click at [711, 71] on li "Search" at bounding box center [735, 61] width 53 height 25
click at [710, 65] on input "Search" at bounding box center [701, 61] width 120 height 25
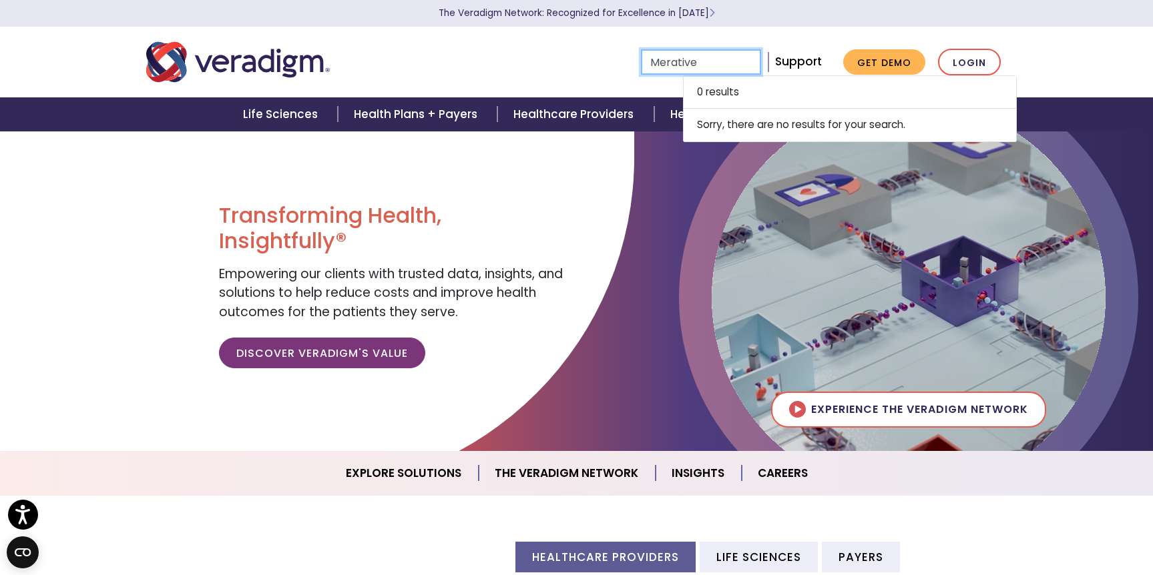
type input "Merative"
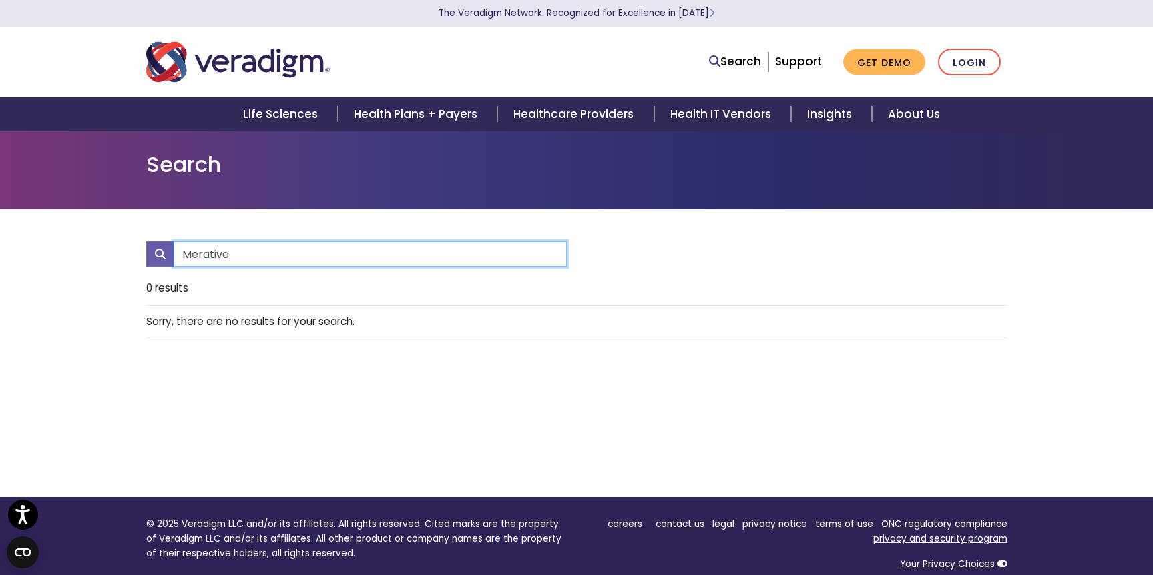
click at [369, 264] on input "Merative" at bounding box center [370, 254] width 393 height 25
click at [369, 264] on input "Marketscan" at bounding box center [370, 254] width 393 height 25
type input "Marketscan"
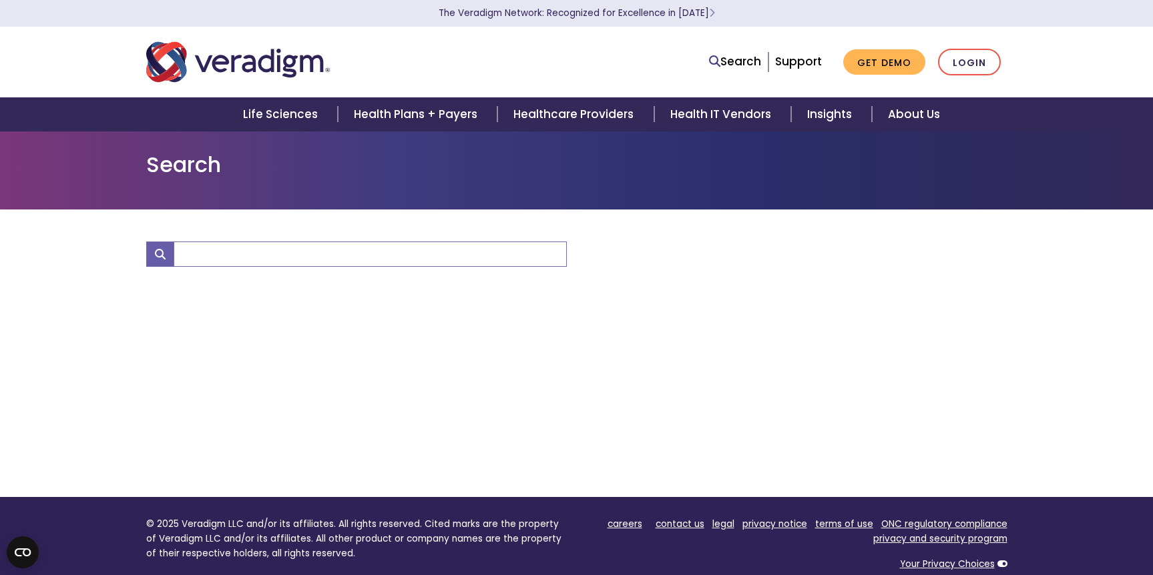
click at [523, 306] on div at bounding box center [576, 354] width 861 height 288
click at [268, 77] on img "Veradigm logo" at bounding box center [238, 62] width 184 height 44
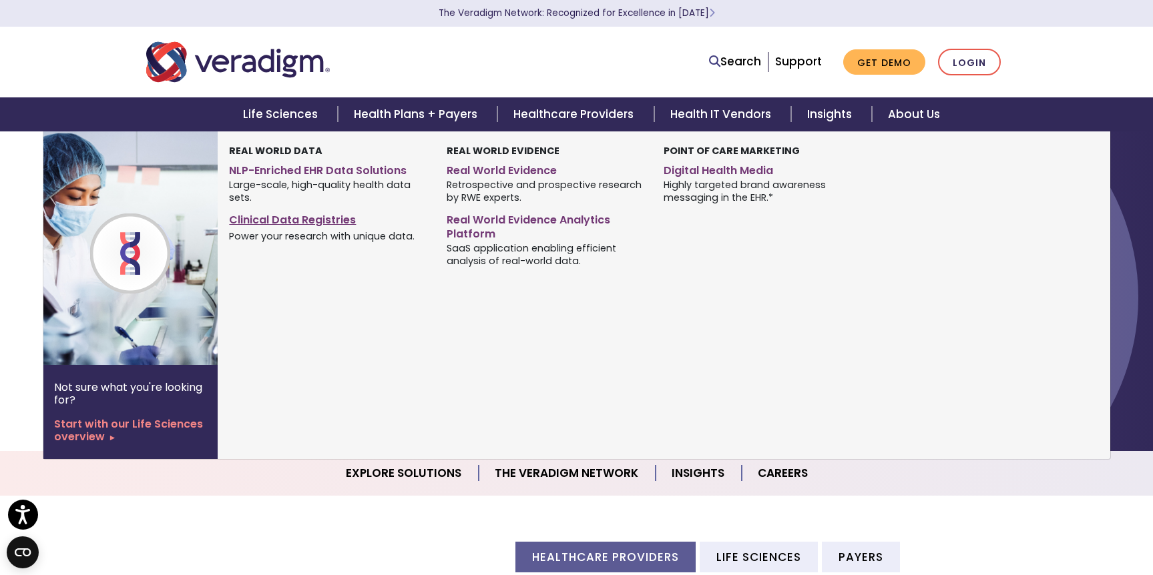
click at [284, 211] on link "Clinical Data Registries" at bounding box center [327, 217] width 197 height 19
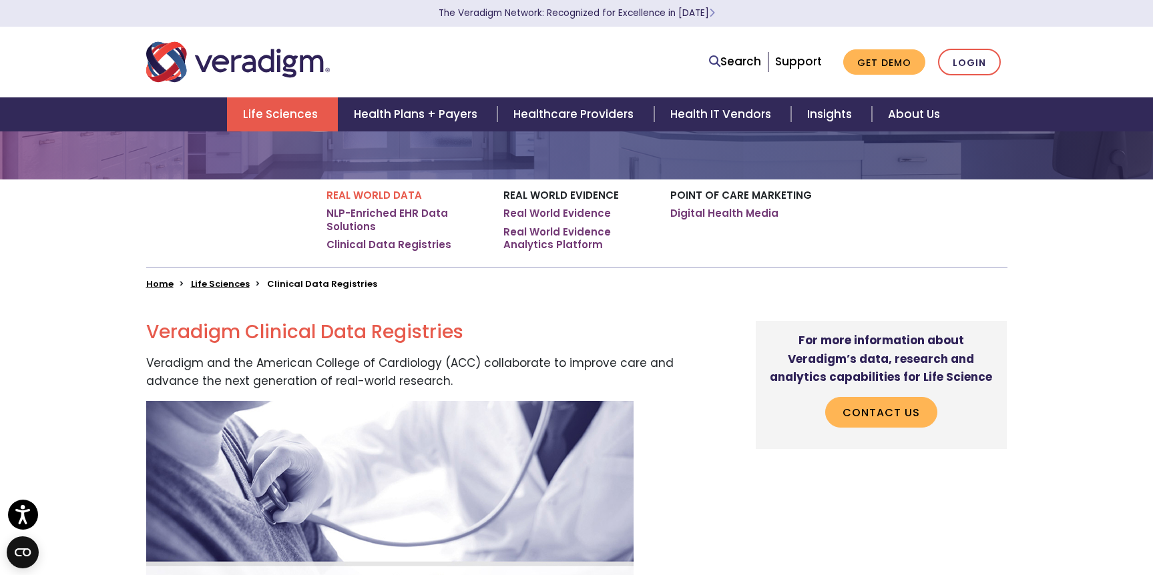
scroll to position [181, 0]
click at [376, 242] on link "Clinical Data Registries" at bounding box center [388, 245] width 125 height 13
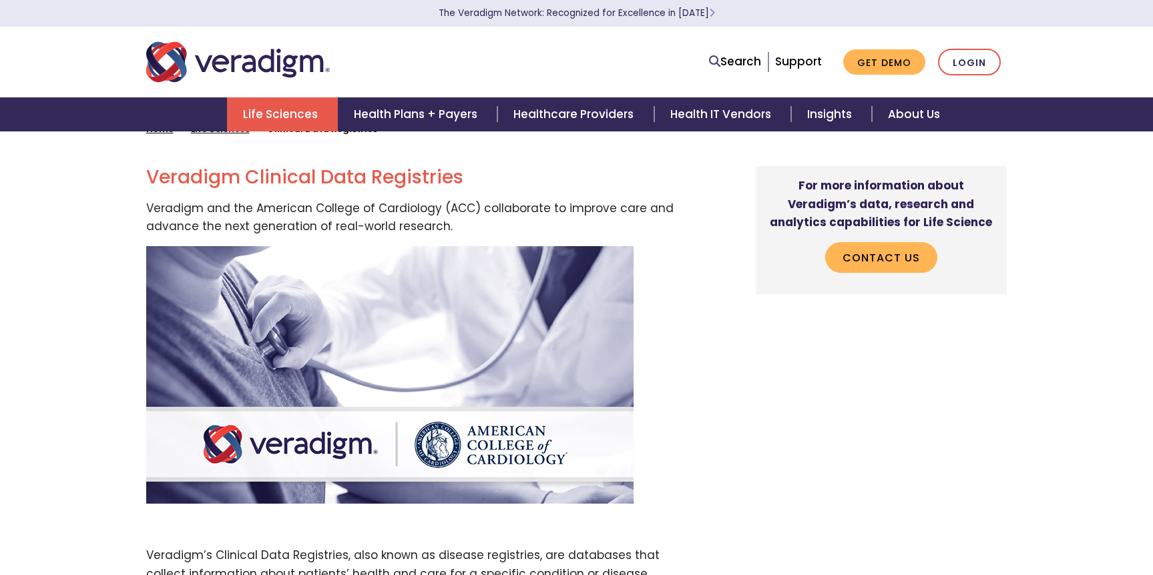
scroll to position [351, 0]
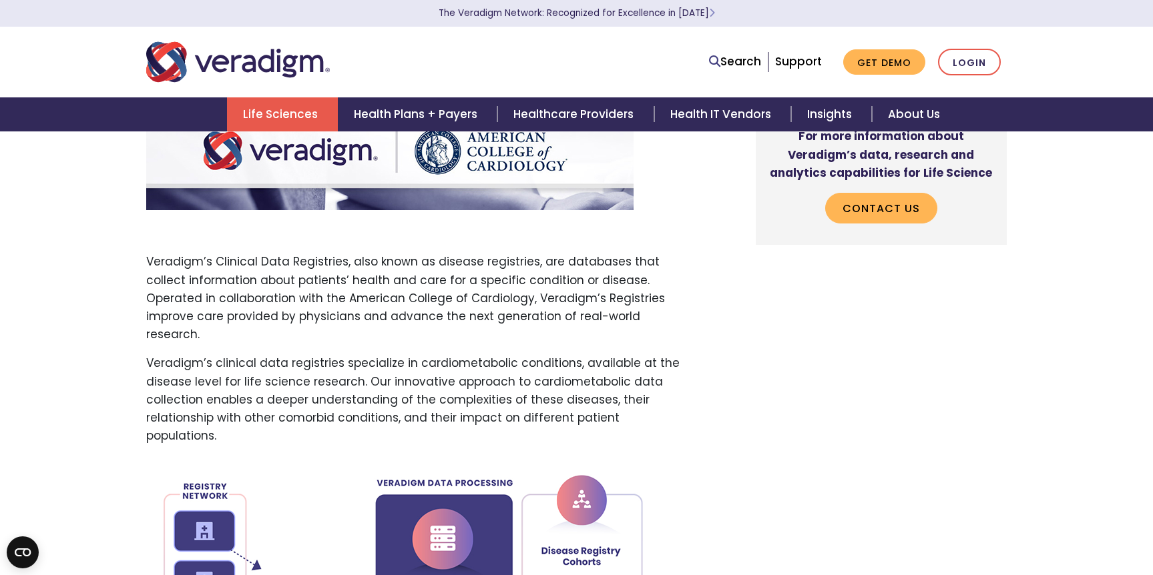
scroll to position [632, 0]
